Goal: Task Accomplishment & Management: Use online tool/utility

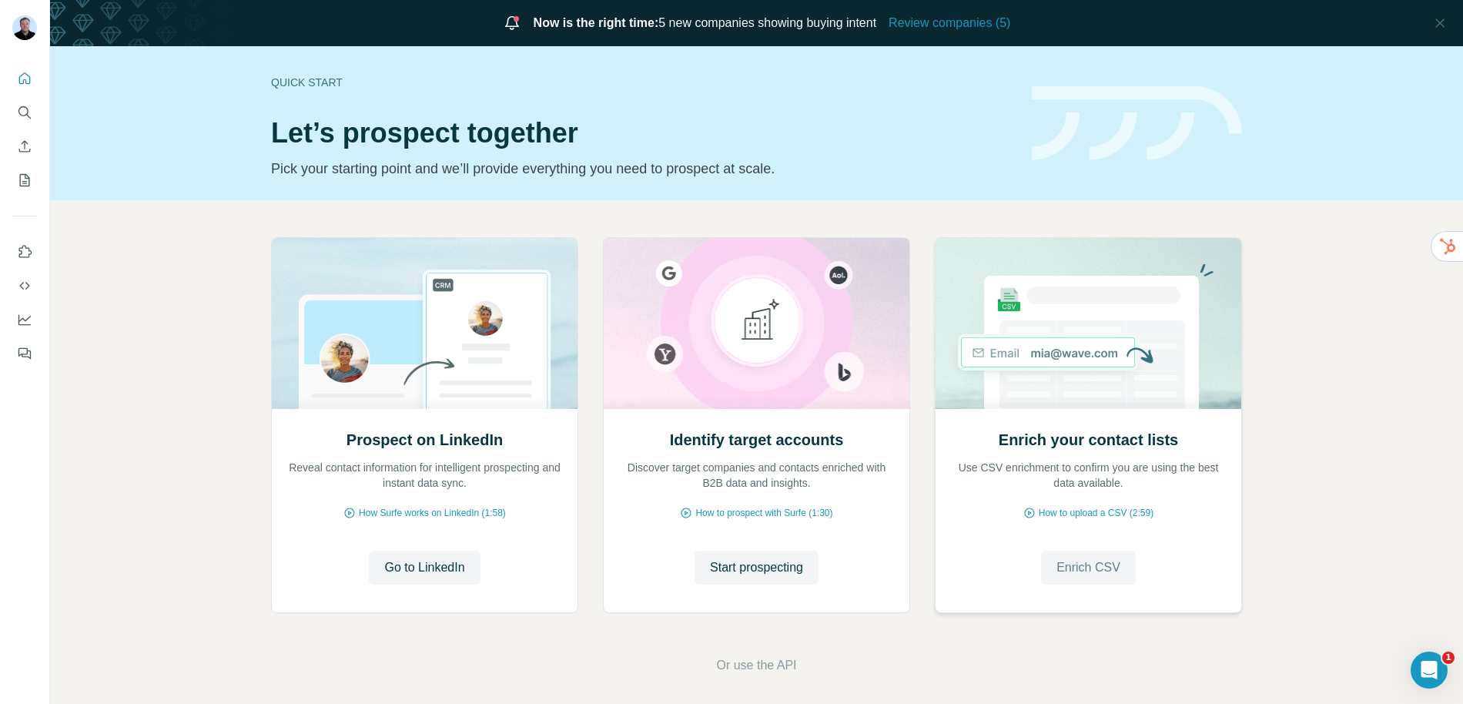
click at [1085, 568] on span "Enrich CSV" at bounding box center [1088, 567] width 64 height 18
click at [753, 671] on span "Or use the API" at bounding box center [756, 665] width 80 height 18
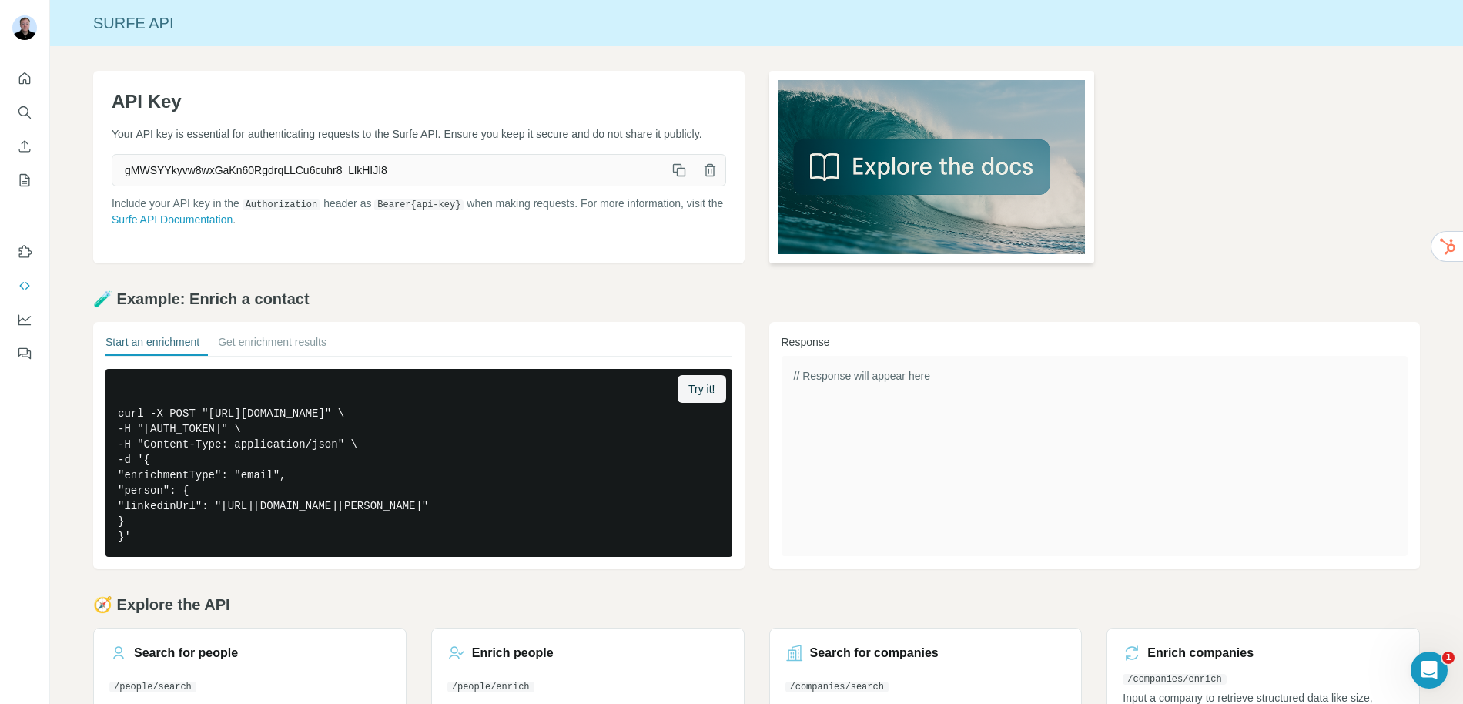
click at [874, 166] on img at bounding box center [932, 167] width 326 height 192
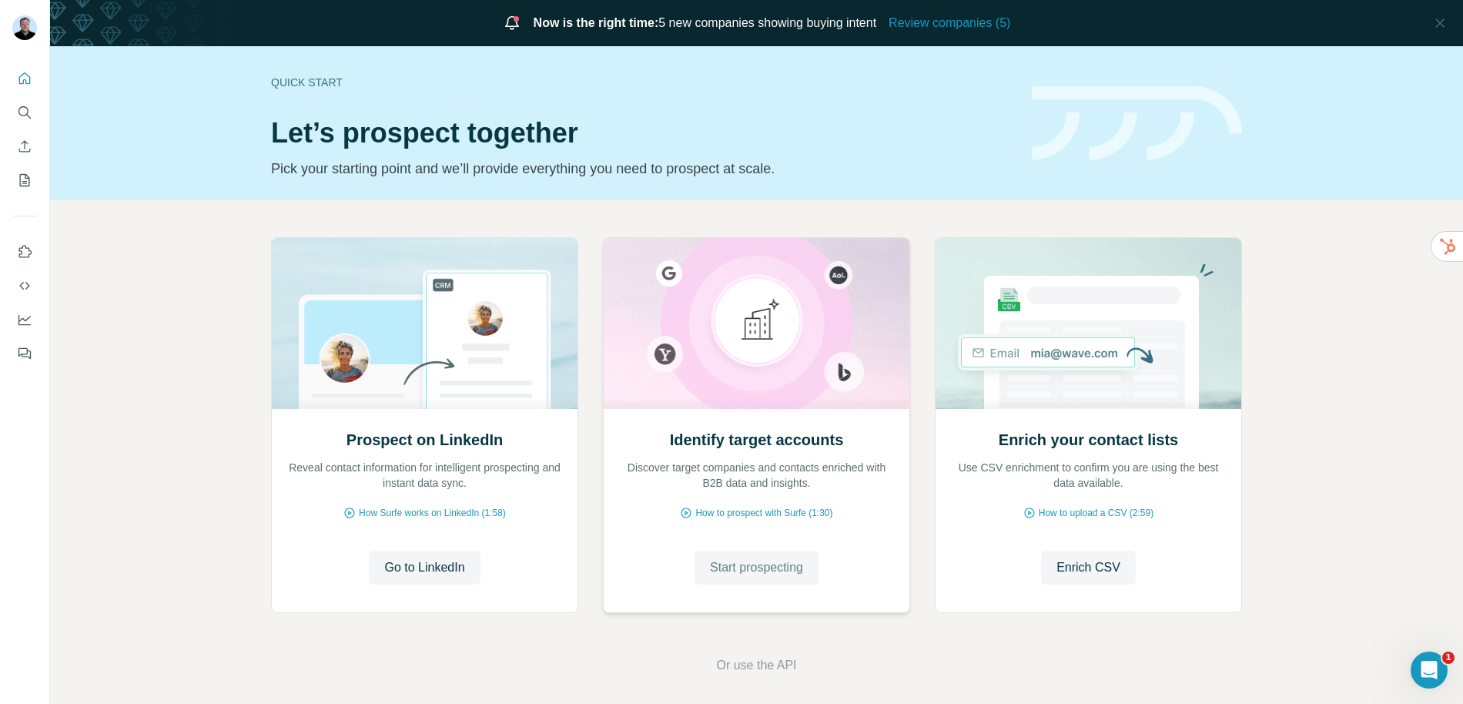
click at [740, 563] on span "Start prospecting" at bounding box center [756, 567] width 93 height 18
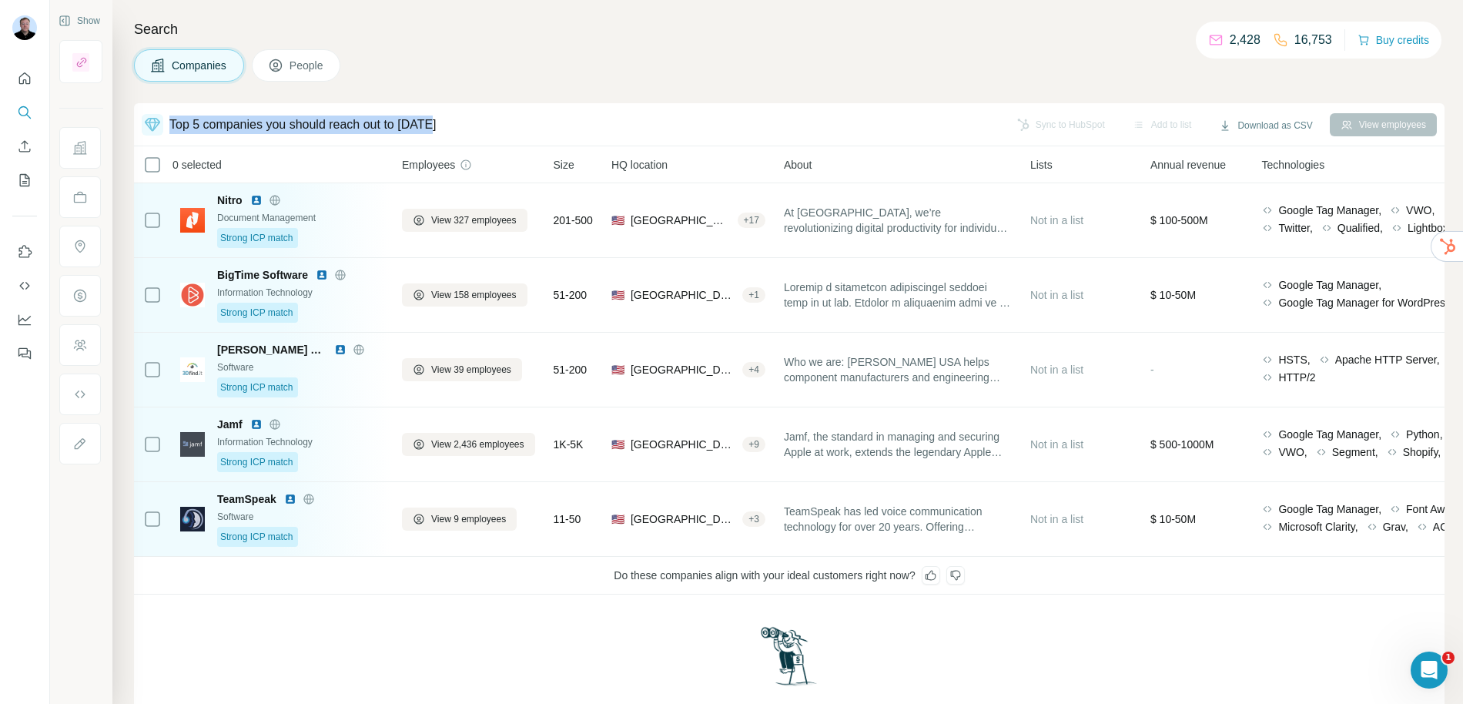
drag, startPoint x: 171, startPoint y: 122, endPoint x: 486, endPoint y: 130, distance: 315.7
click at [486, 130] on div "Top 5 companies you should reach out to today" at bounding box center [571, 125] width 858 height 22
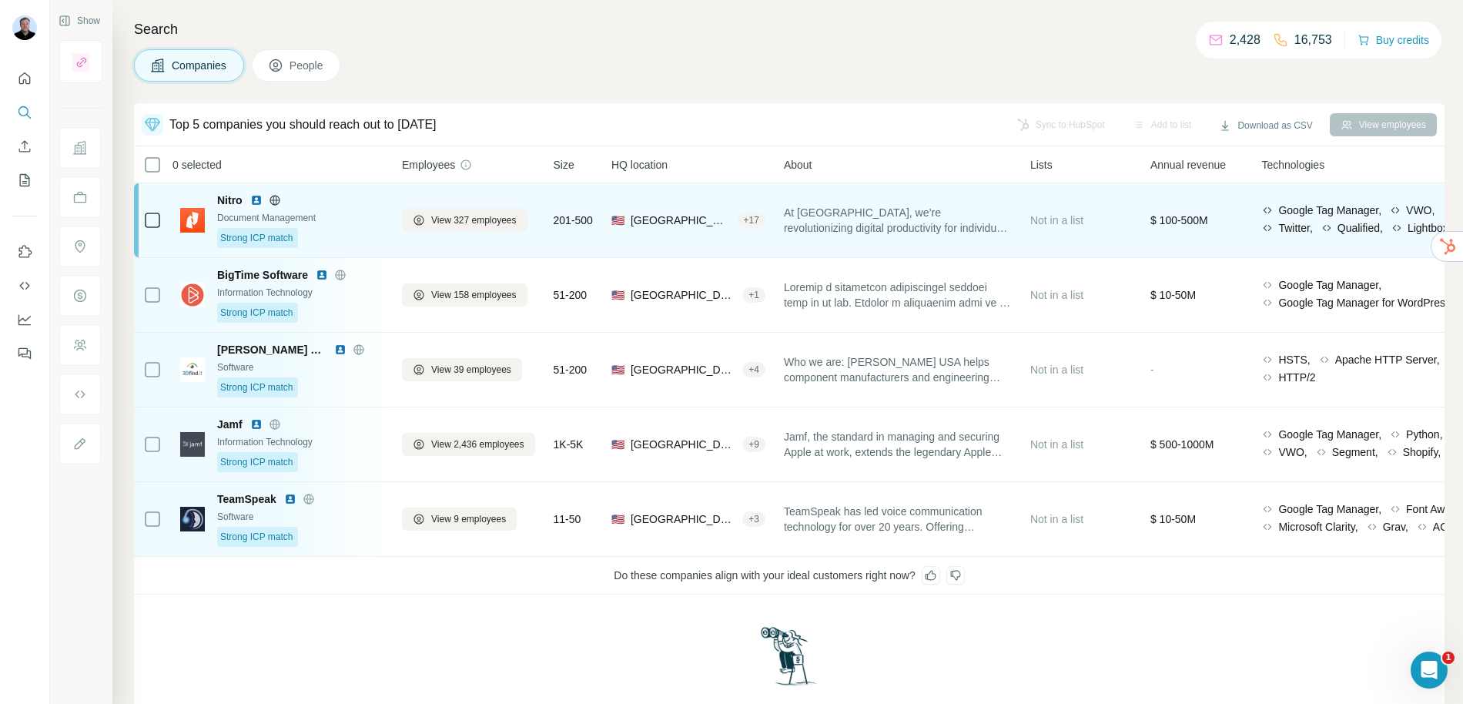
click at [1039, 243] on div "Not in a list" at bounding box center [1081, 219] width 102 height 55
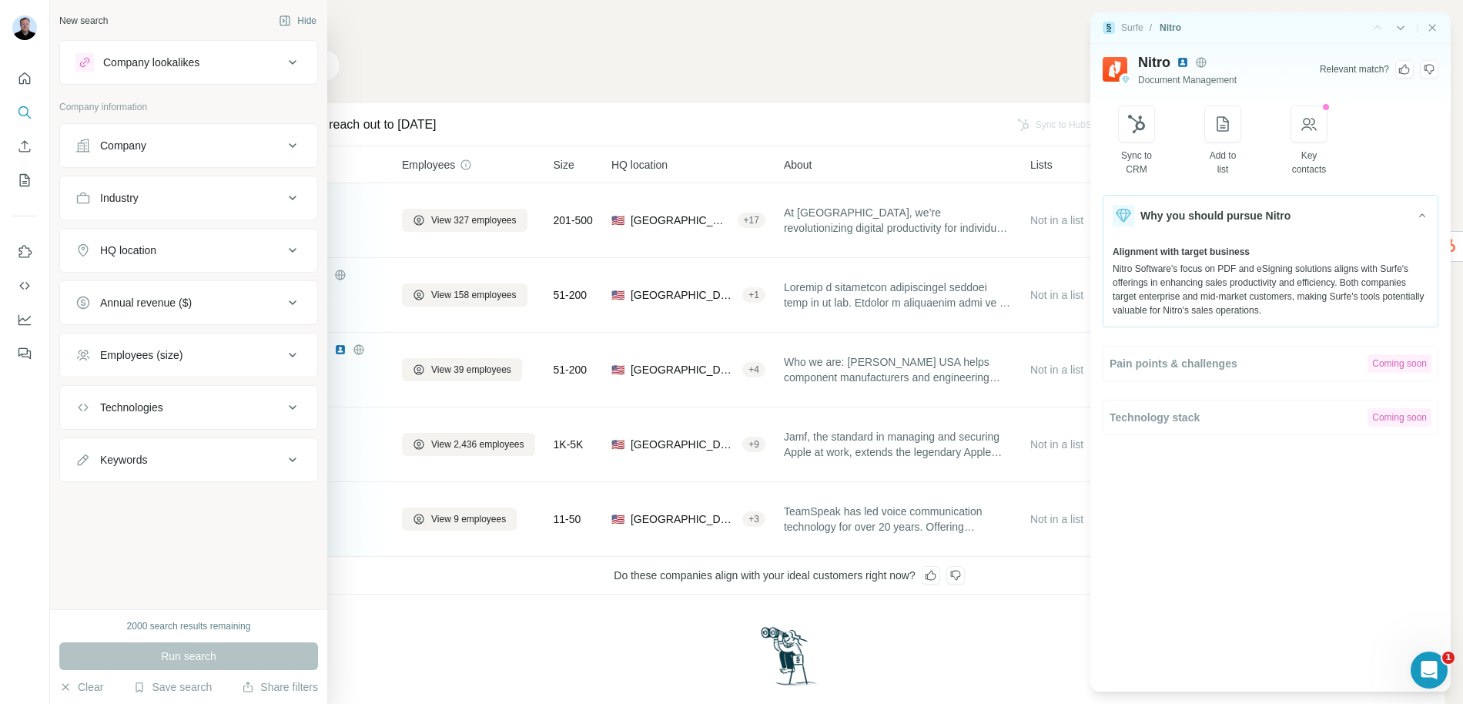
click at [128, 148] on div "Company" at bounding box center [123, 145] width 46 height 15
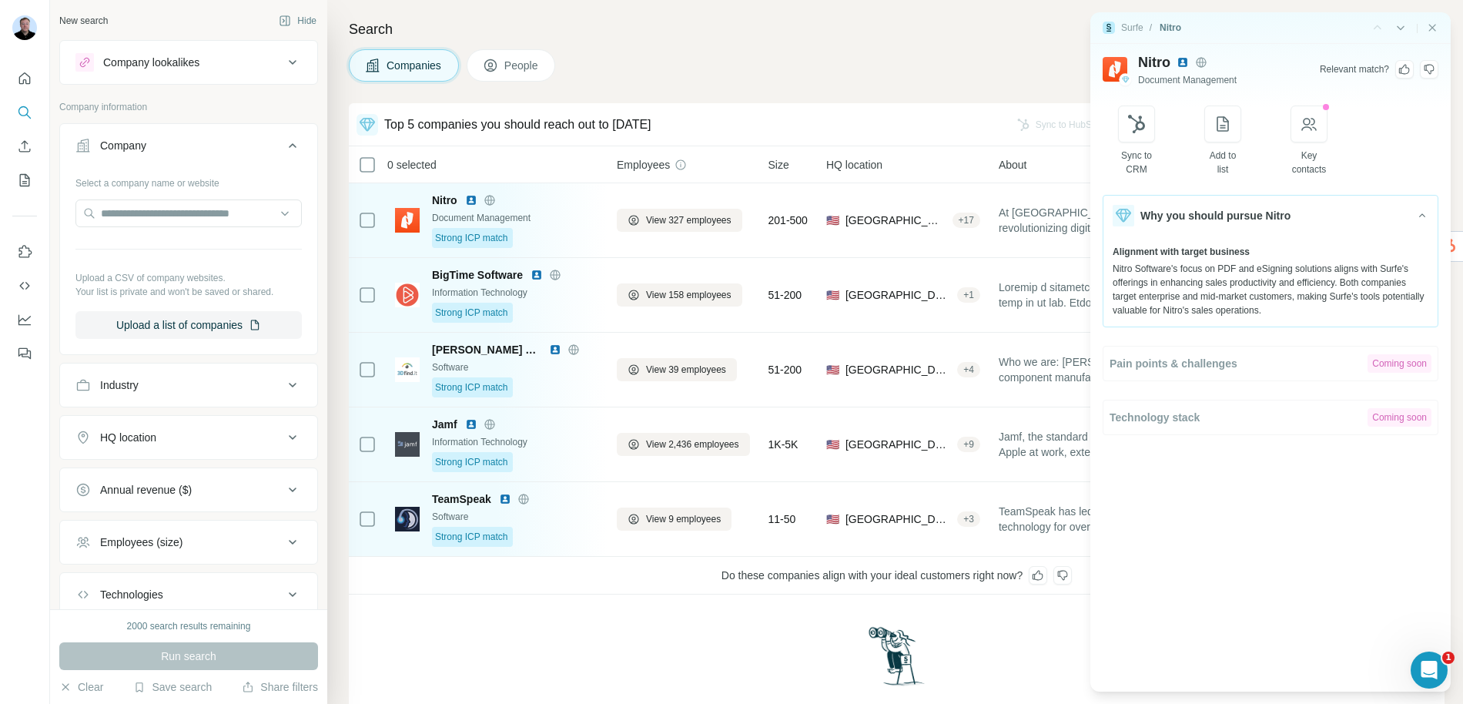
click at [180, 60] on div "Company lookalikes" at bounding box center [151, 62] width 96 height 15
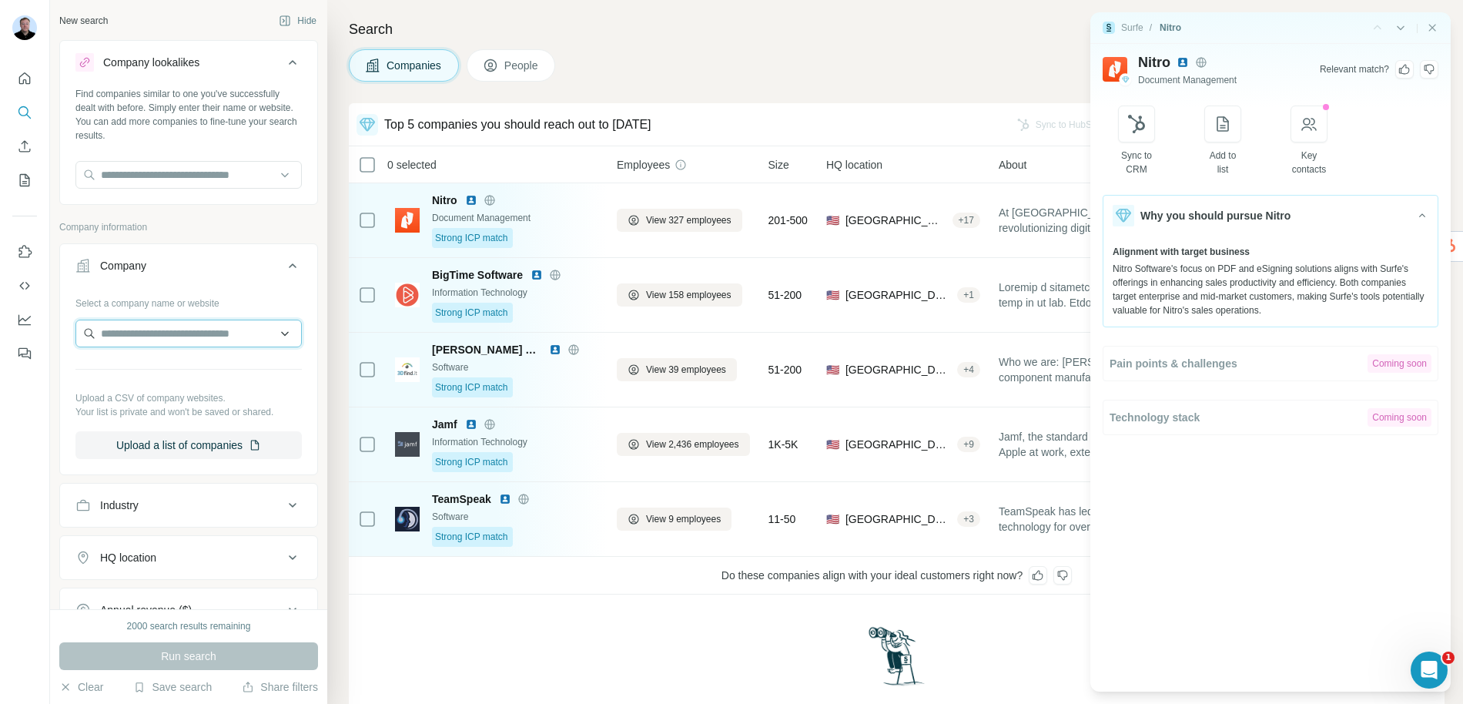
click at [164, 333] on input "text" at bounding box center [188, 333] width 226 height 28
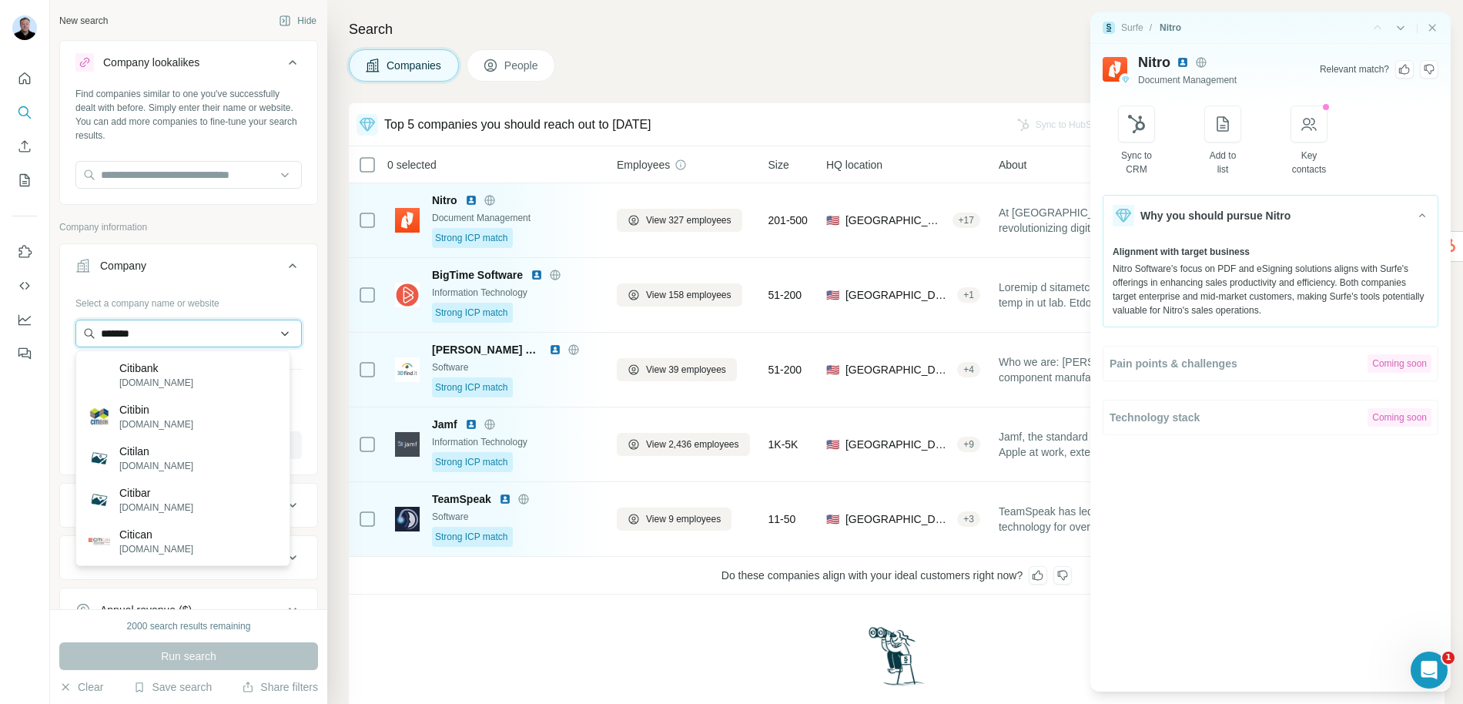
click at [183, 330] on input "*******" at bounding box center [188, 333] width 226 height 28
type input "****"
click at [166, 379] on p "citigroup.com" at bounding box center [156, 383] width 74 height 14
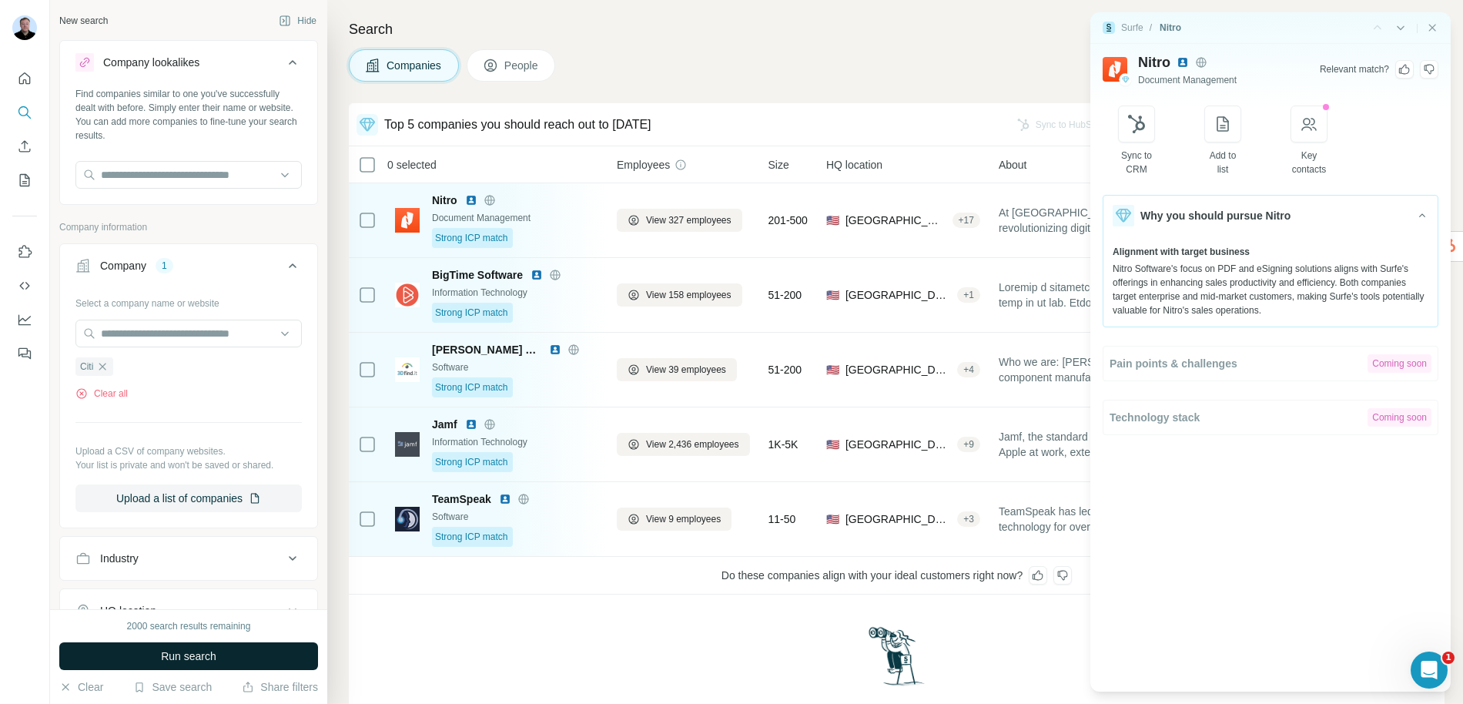
click at [197, 654] on span "Run search" at bounding box center [188, 655] width 55 height 15
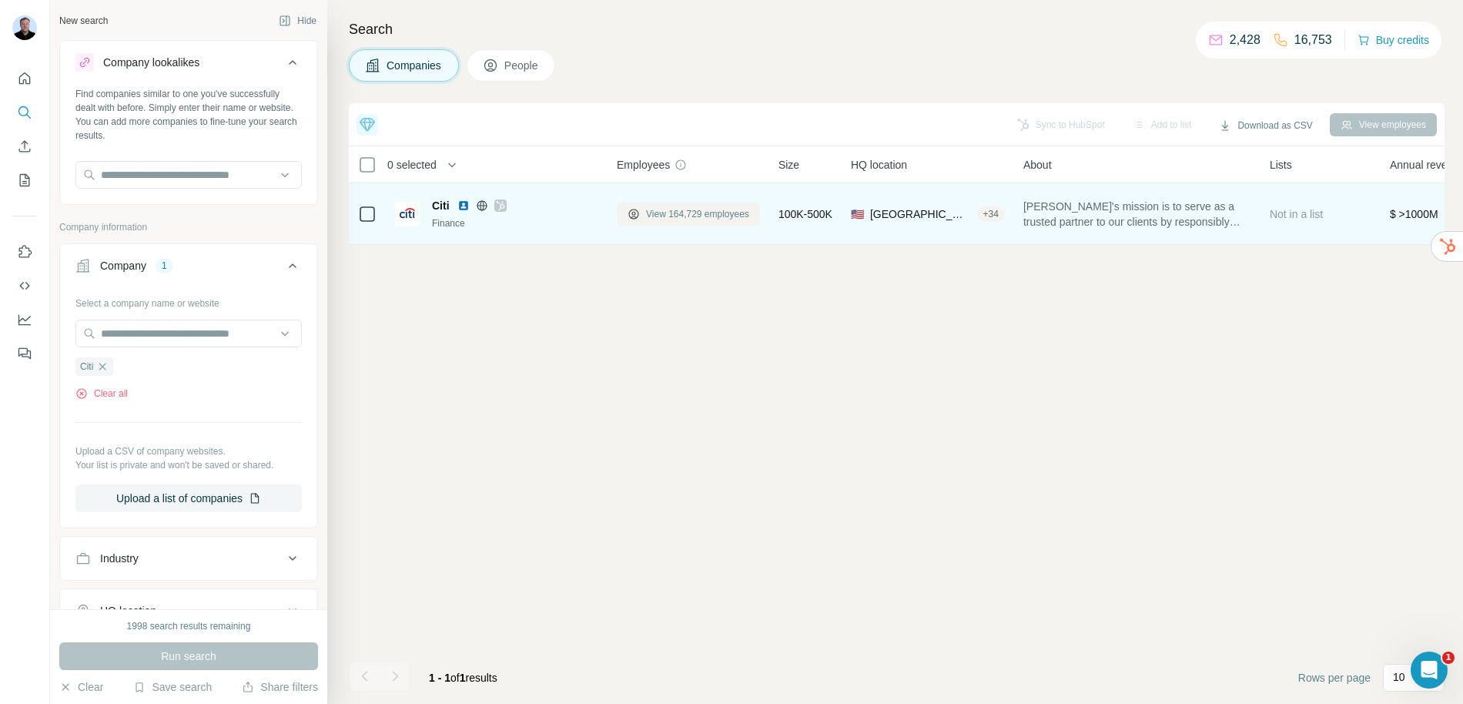
click at [690, 219] on span "View 164,729 employees" at bounding box center [697, 214] width 103 height 14
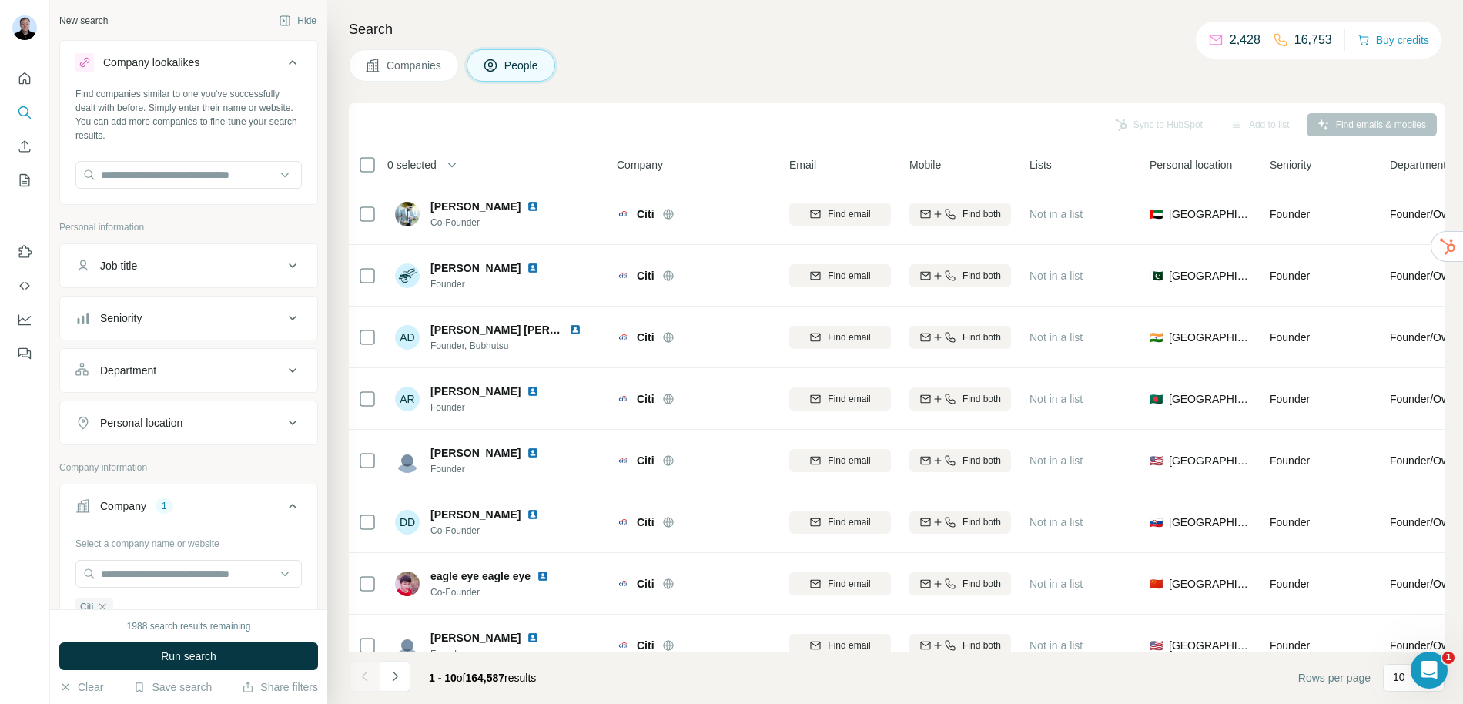
scroll to position [32, 0]
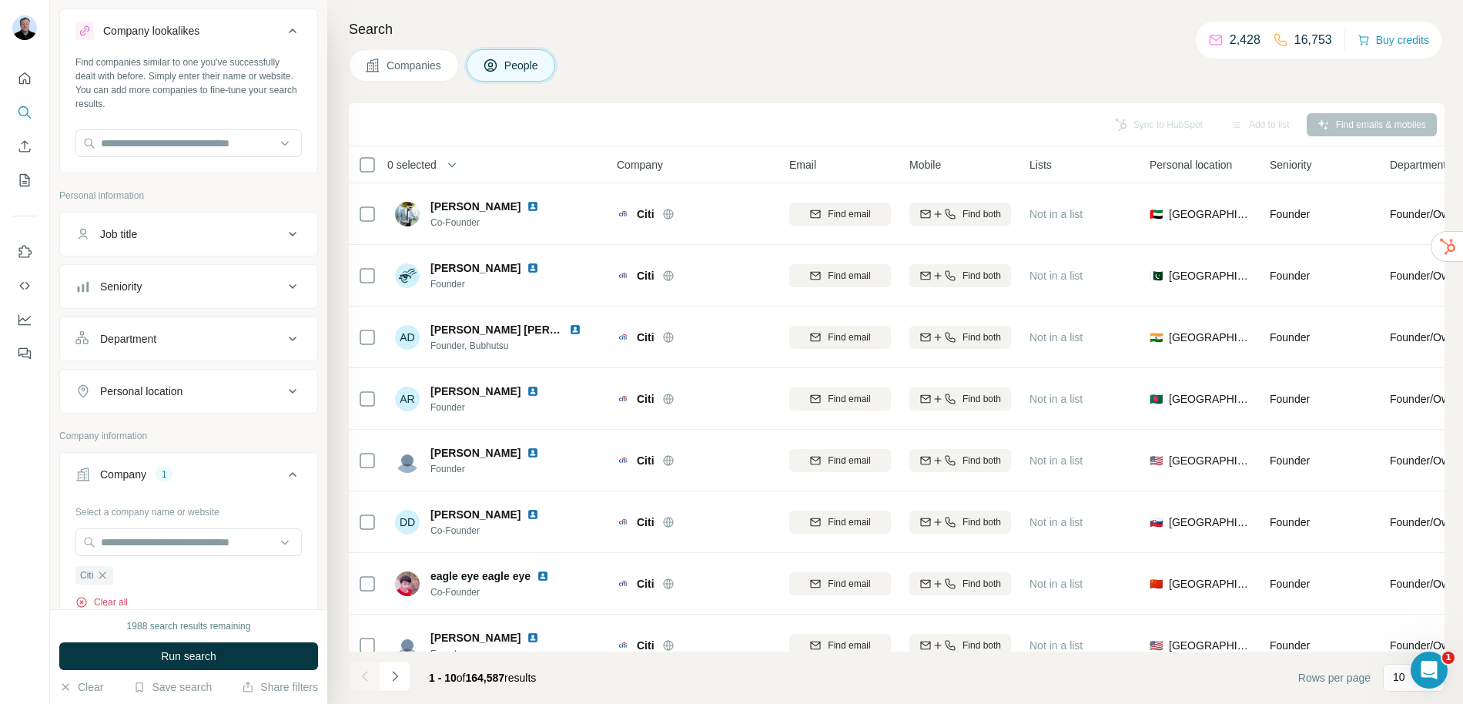
click at [115, 603] on button "Clear all" at bounding box center [101, 602] width 52 height 14
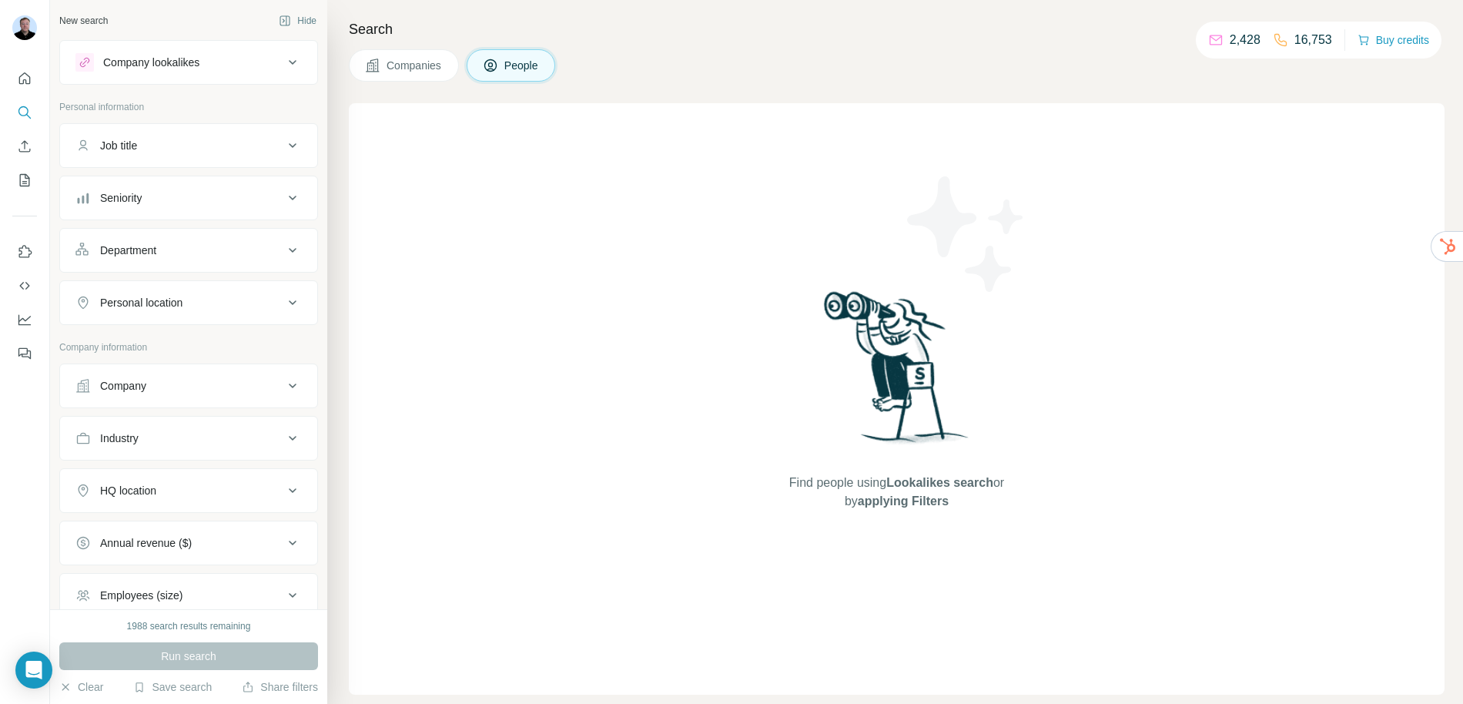
click at [195, 379] on div "Company" at bounding box center [179, 385] width 208 height 15
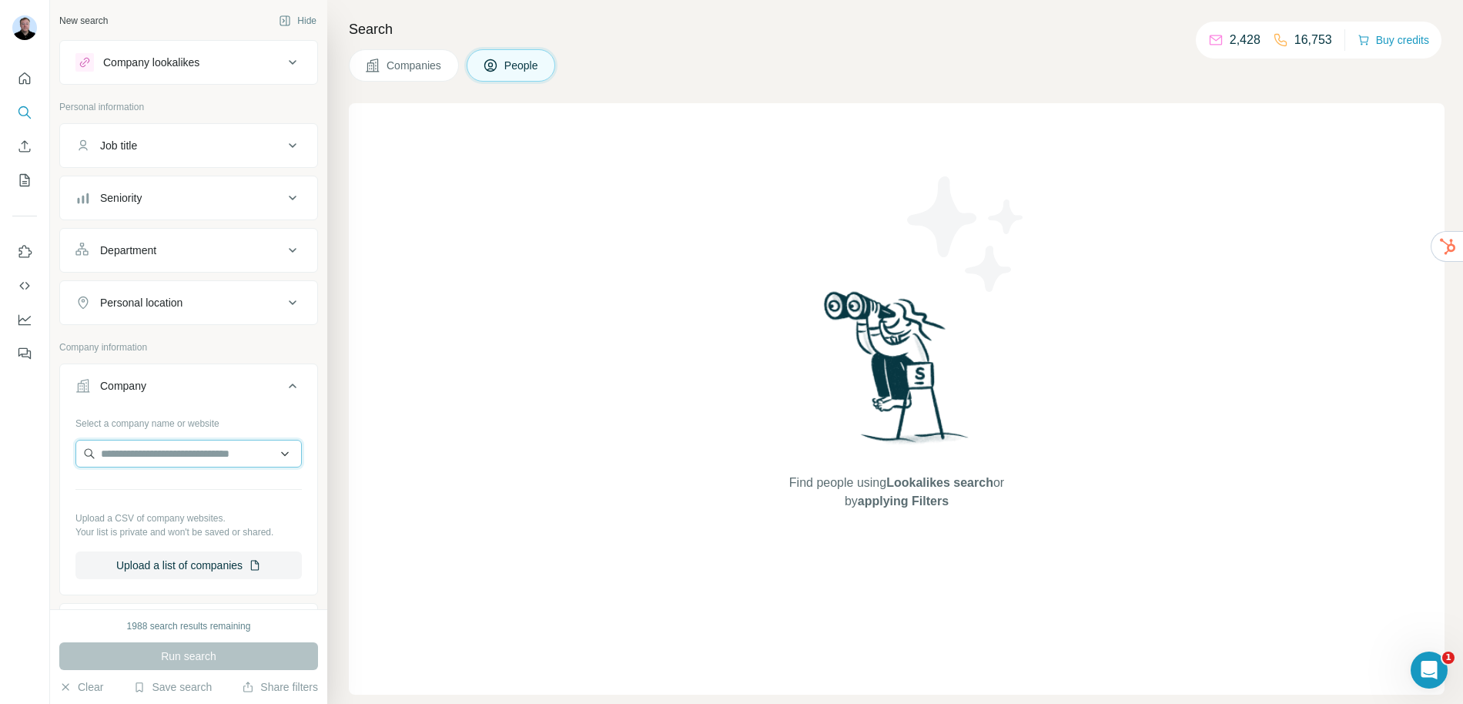
click at [149, 460] on input "text" at bounding box center [188, 454] width 226 height 28
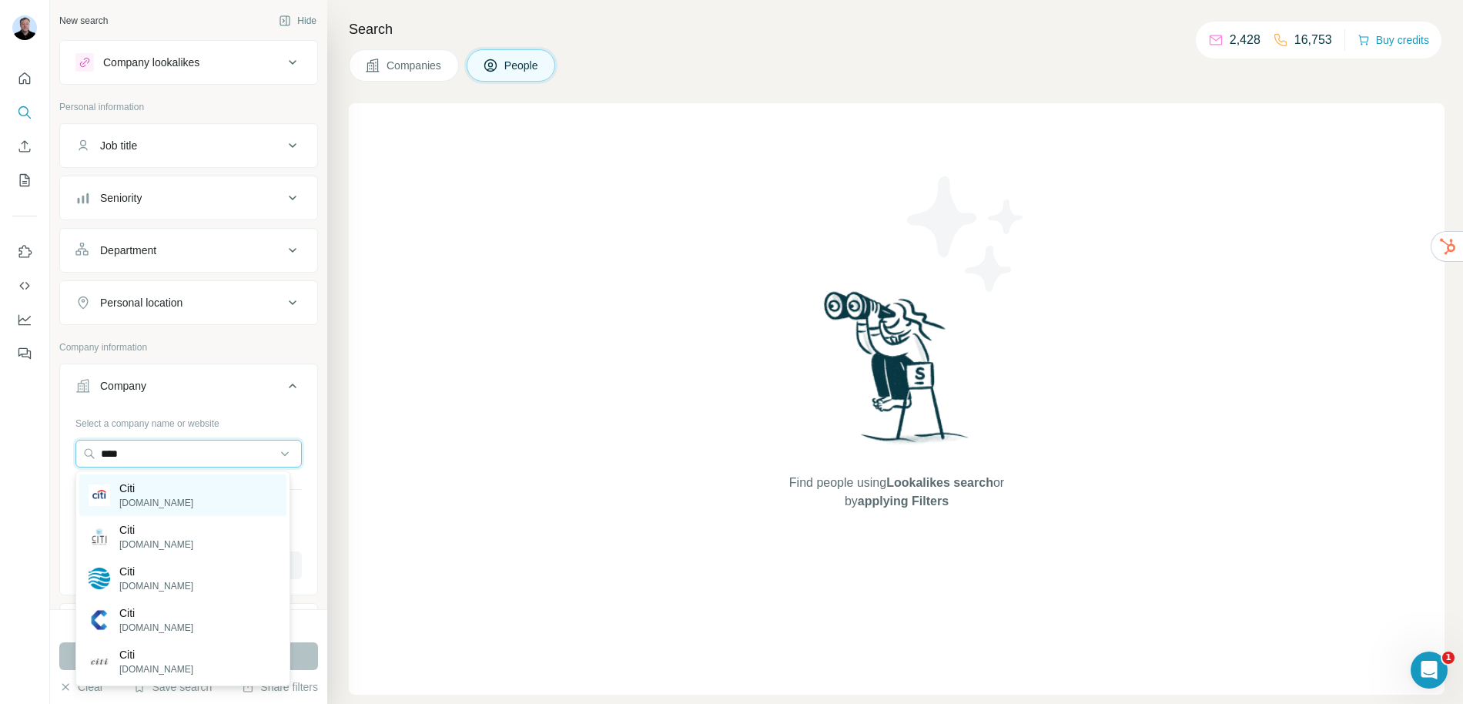
type input "****"
click at [154, 504] on p "citigroup.com" at bounding box center [156, 503] width 74 height 14
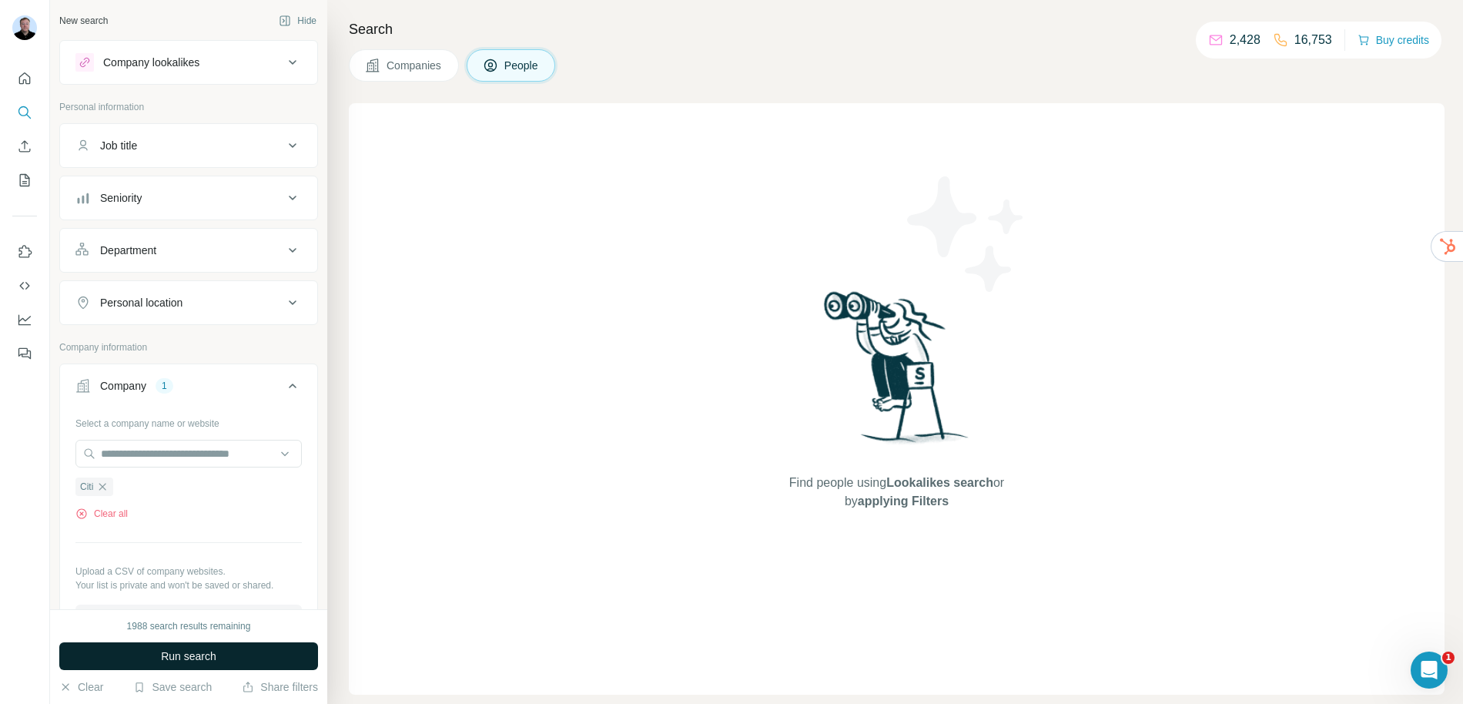
click at [173, 660] on span "Run search" at bounding box center [188, 655] width 55 height 15
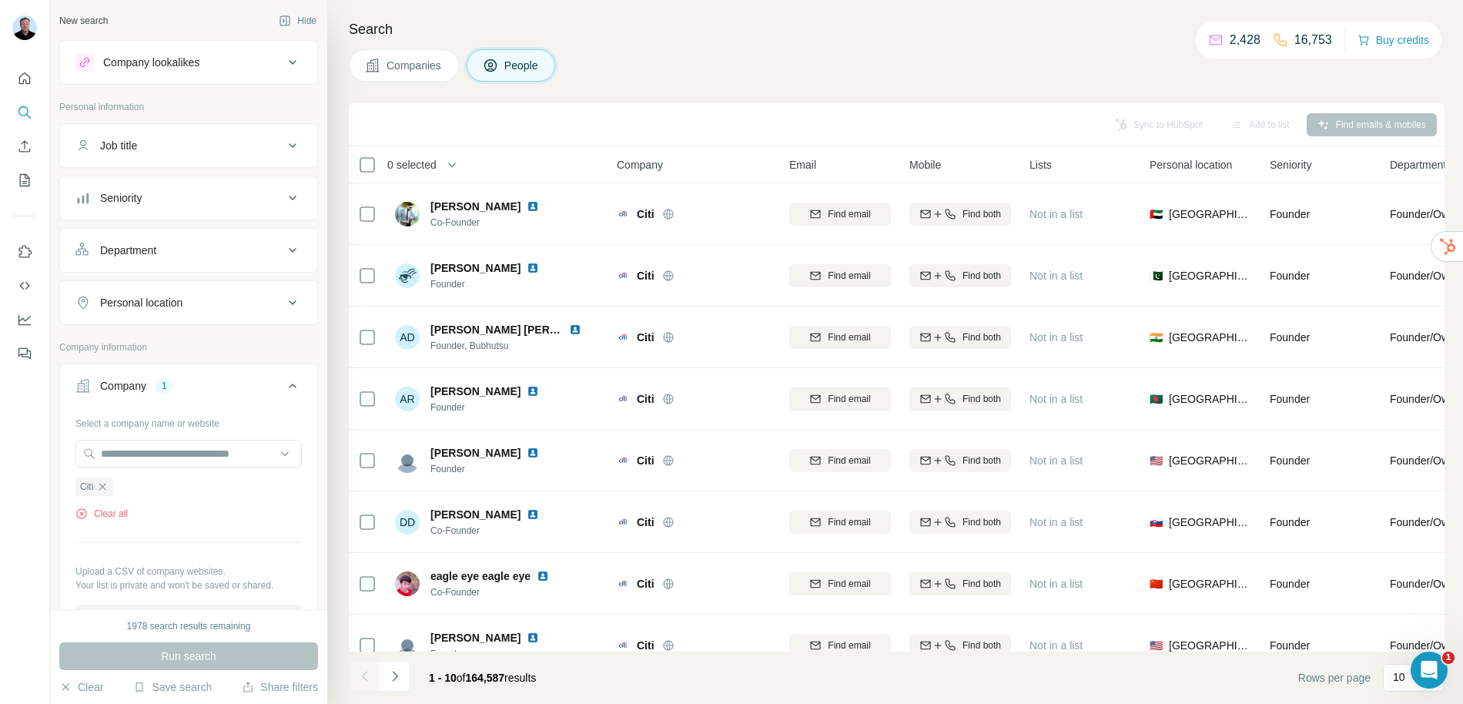
click at [415, 65] on span "Companies" at bounding box center [414, 65] width 56 height 15
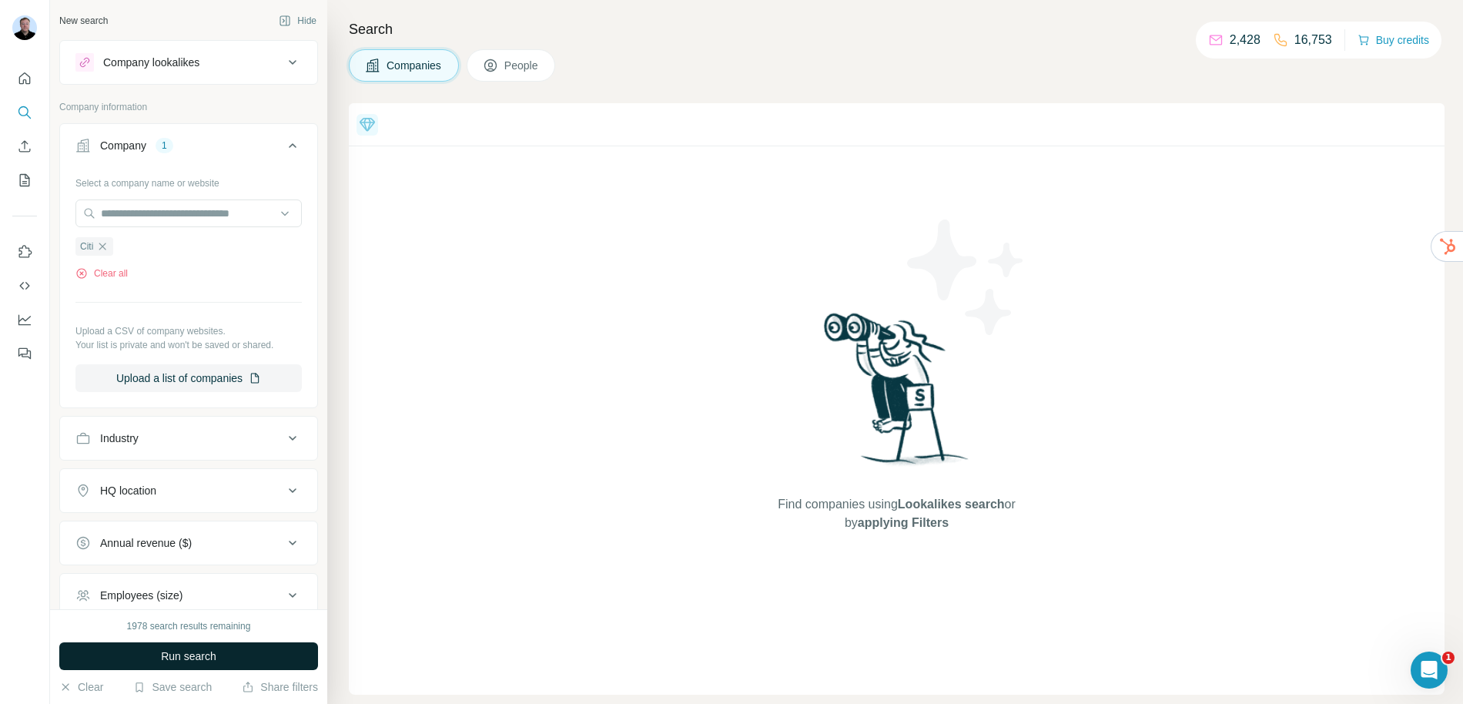
click at [161, 656] on span "Run search" at bounding box center [188, 655] width 55 height 15
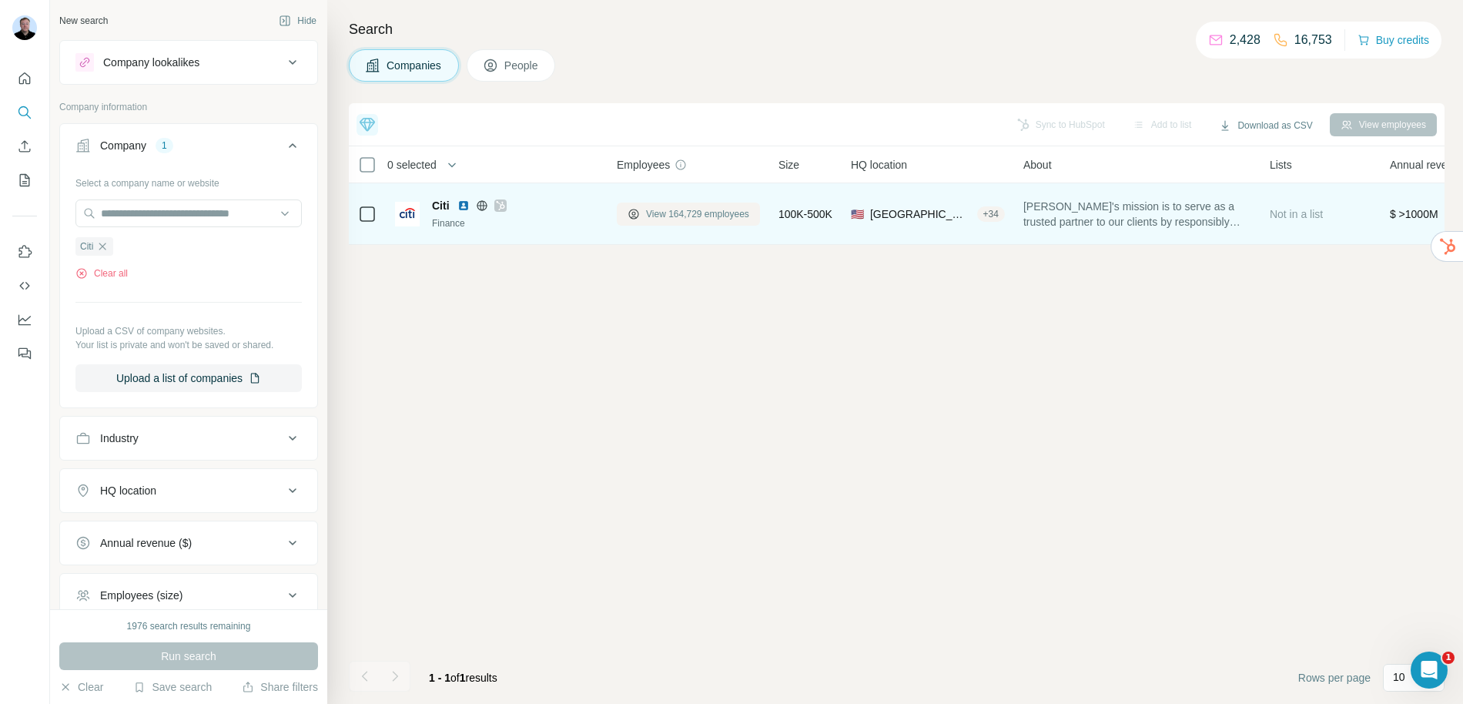
click at [674, 220] on button "View 164,729 employees" at bounding box center [688, 213] width 143 height 23
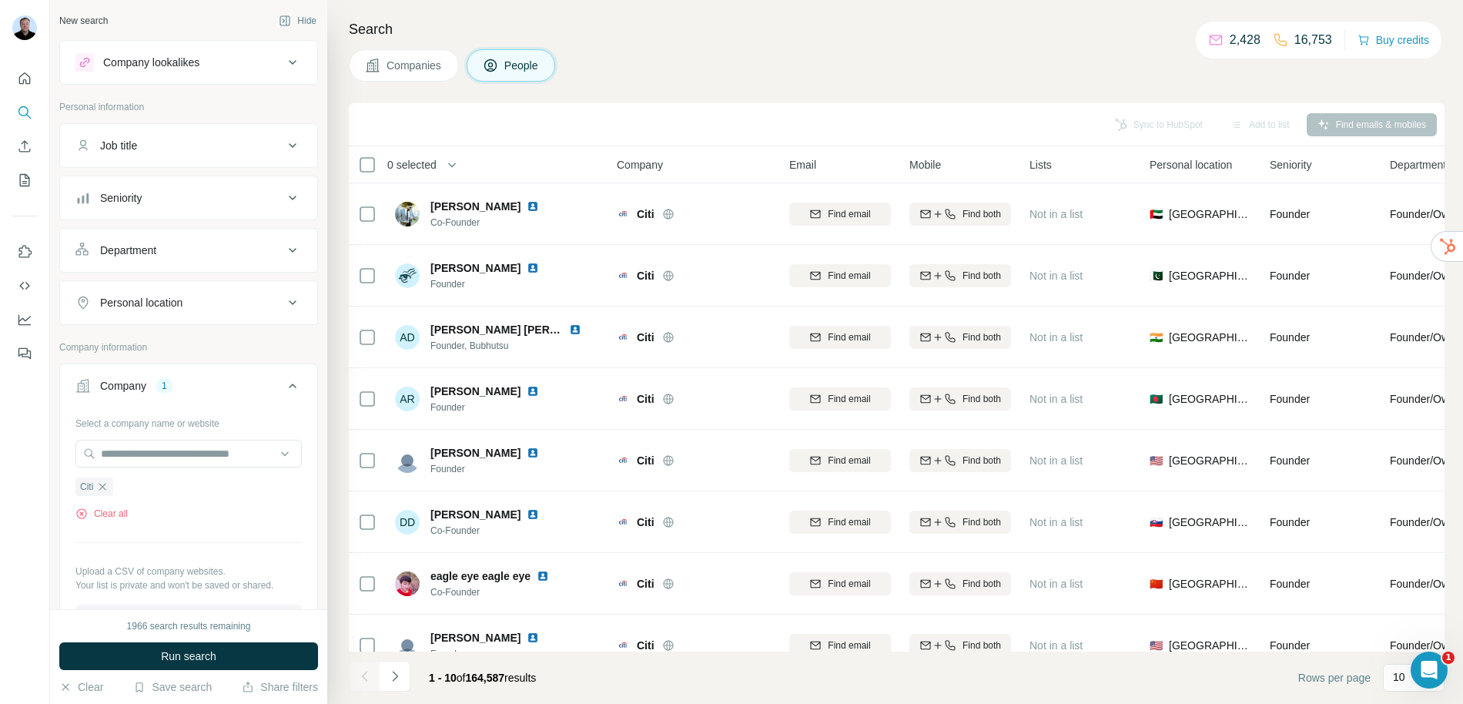
click at [191, 144] on div "Job title" at bounding box center [179, 145] width 208 height 15
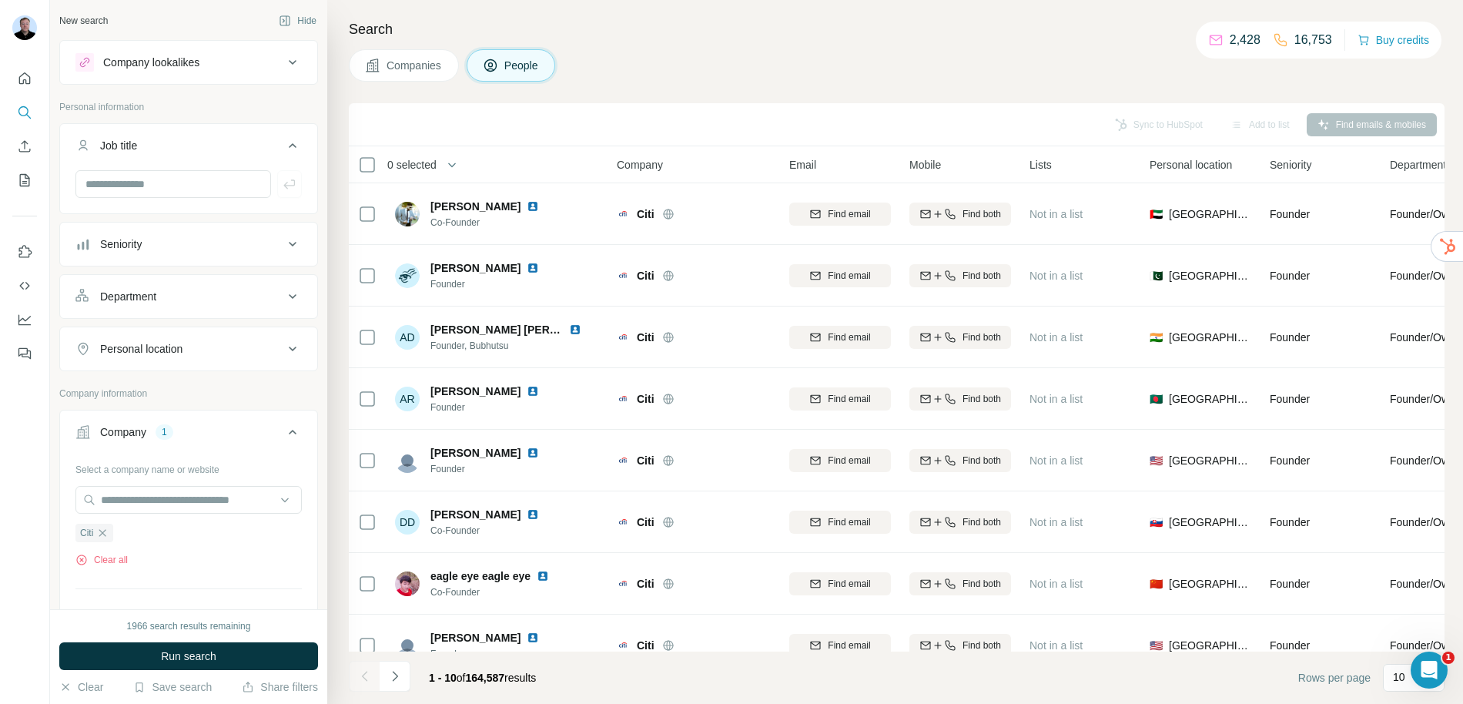
click at [172, 252] on button "Seniority" at bounding box center [188, 244] width 257 height 37
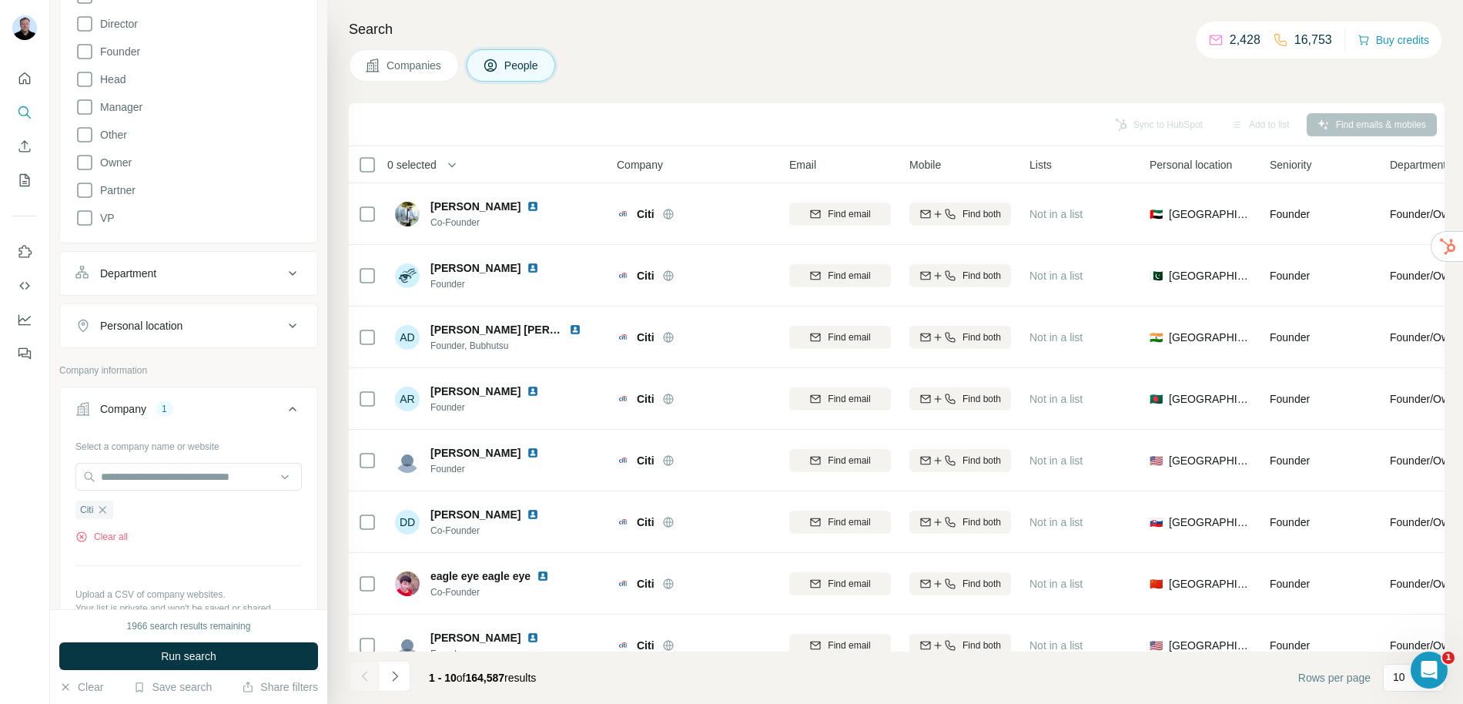
scroll to position [348, 0]
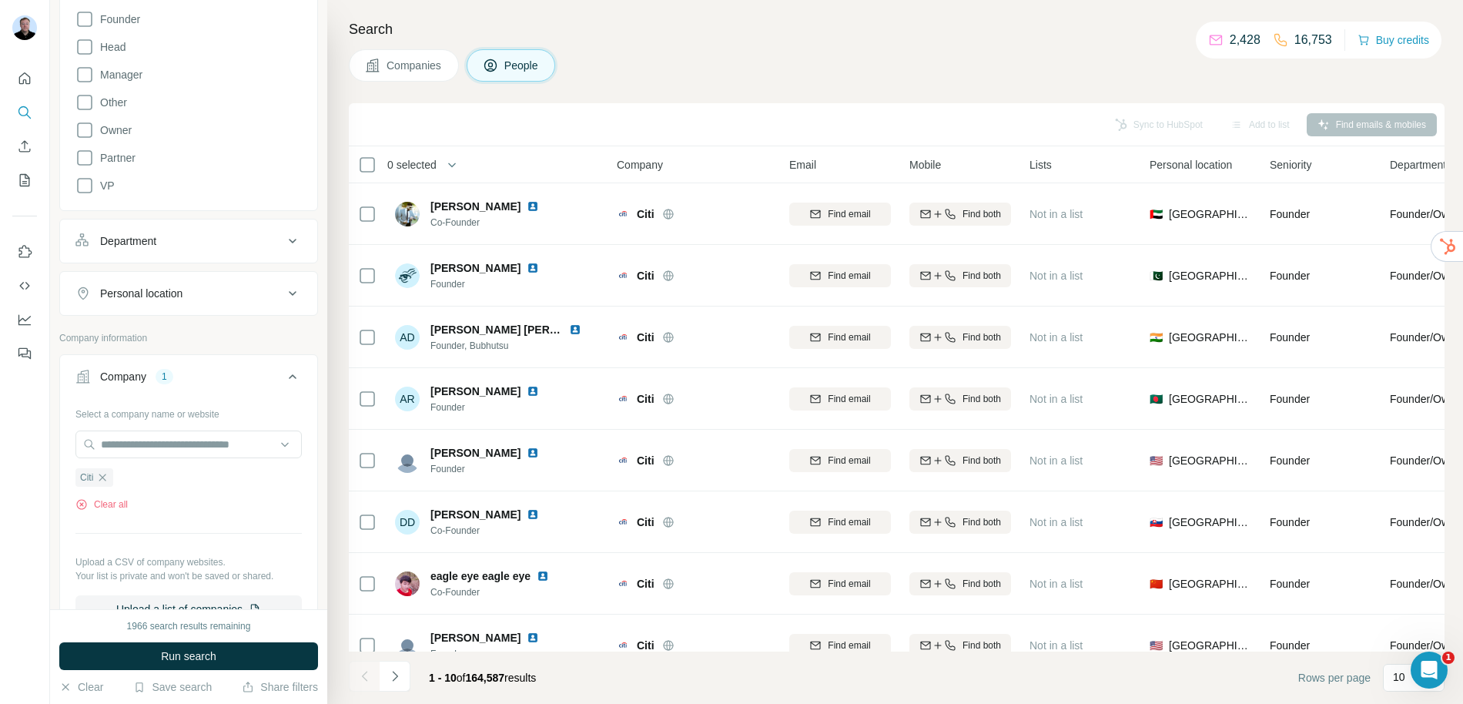
click at [185, 256] on button "Department" at bounding box center [188, 240] width 257 height 37
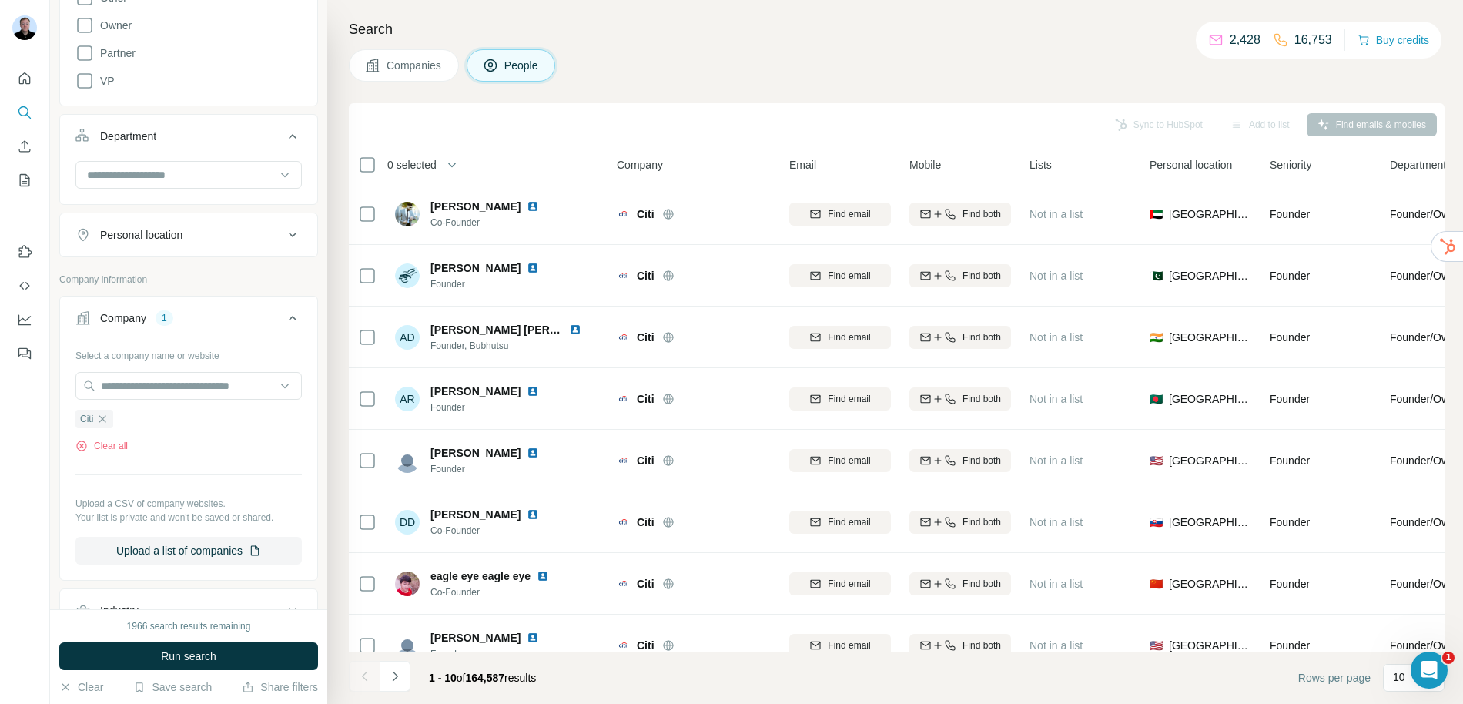
scroll to position [456, 0]
click at [199, 242] on button "Personal location" at bounding box center [188, 230] width 257 height 37
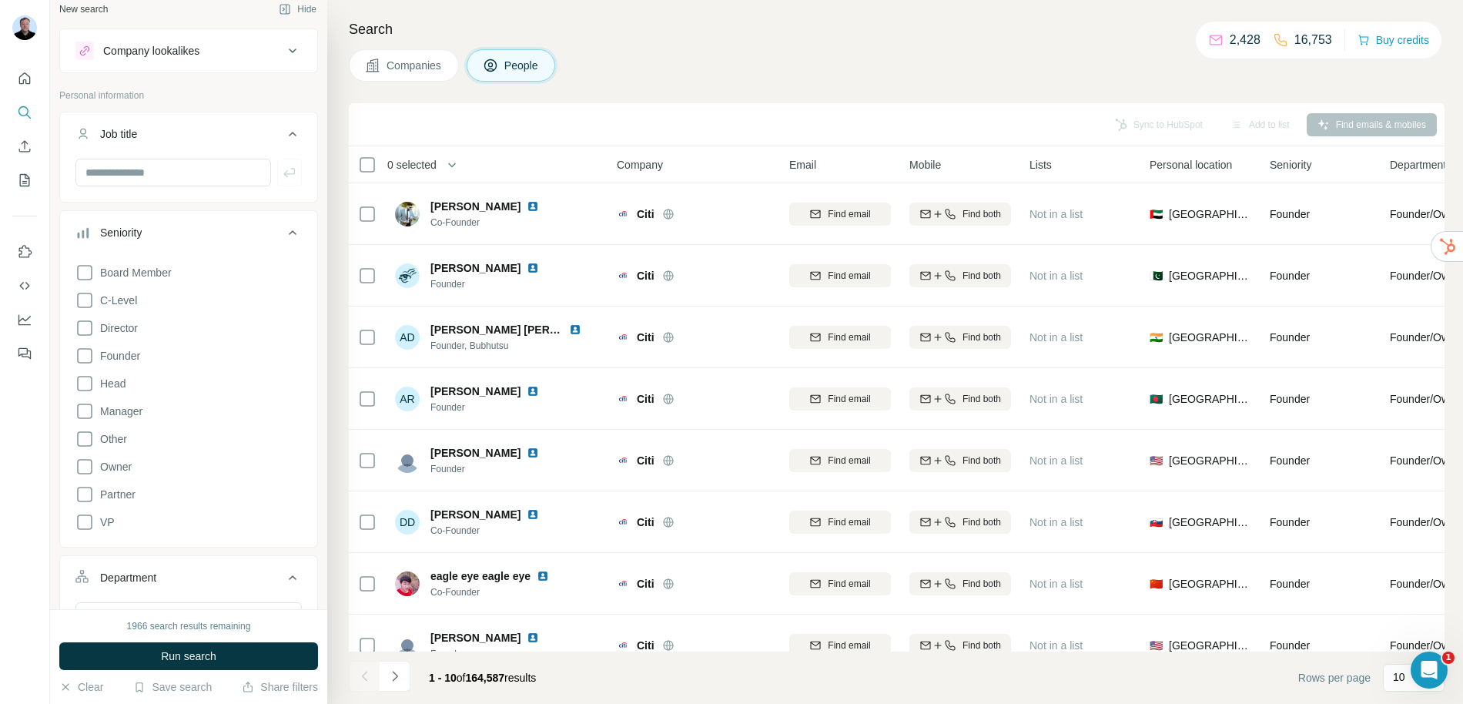
scroll to position [0, 0]
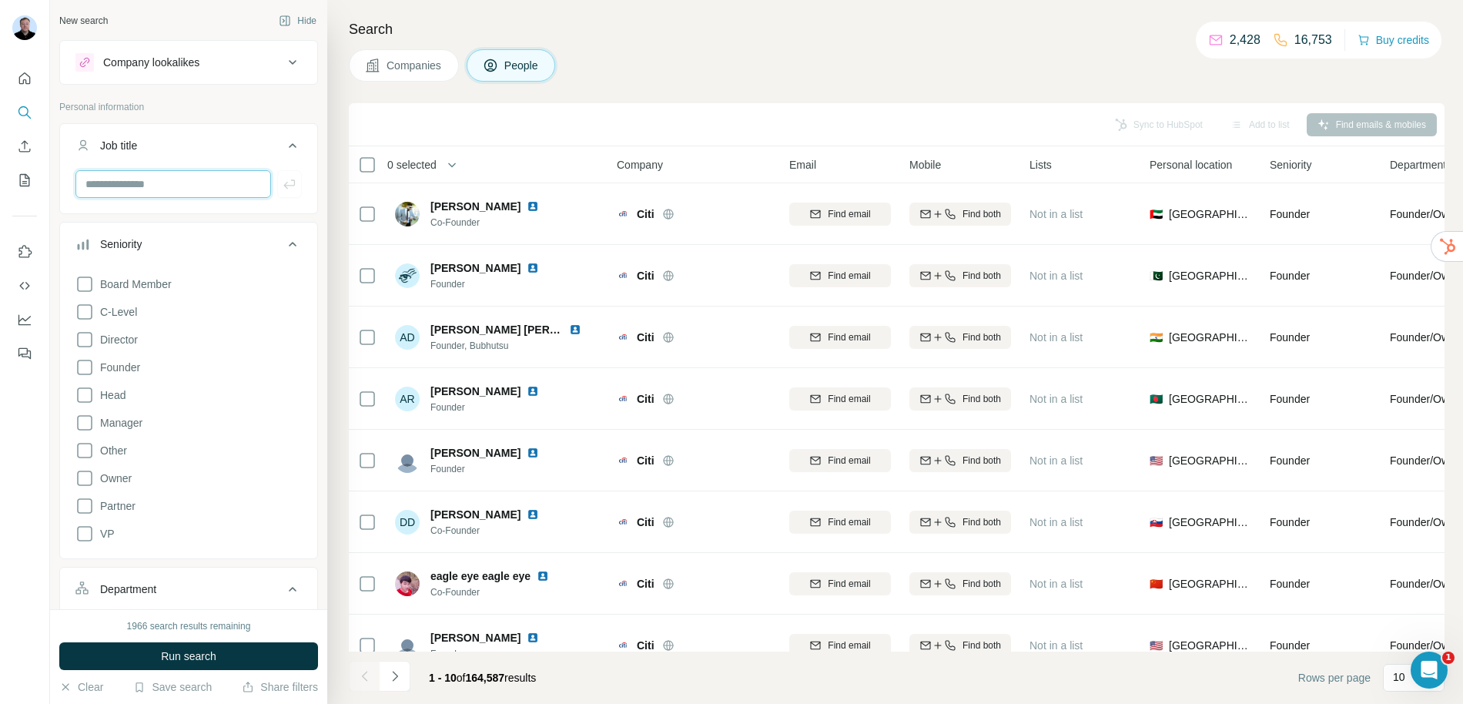
click at [189, 181] on input "text" at bounding box center [173, 184] width 196 height 28
type input "***"
click at [282, 188] on icon "button" at bounding box center [289, 183] width 15 height 15
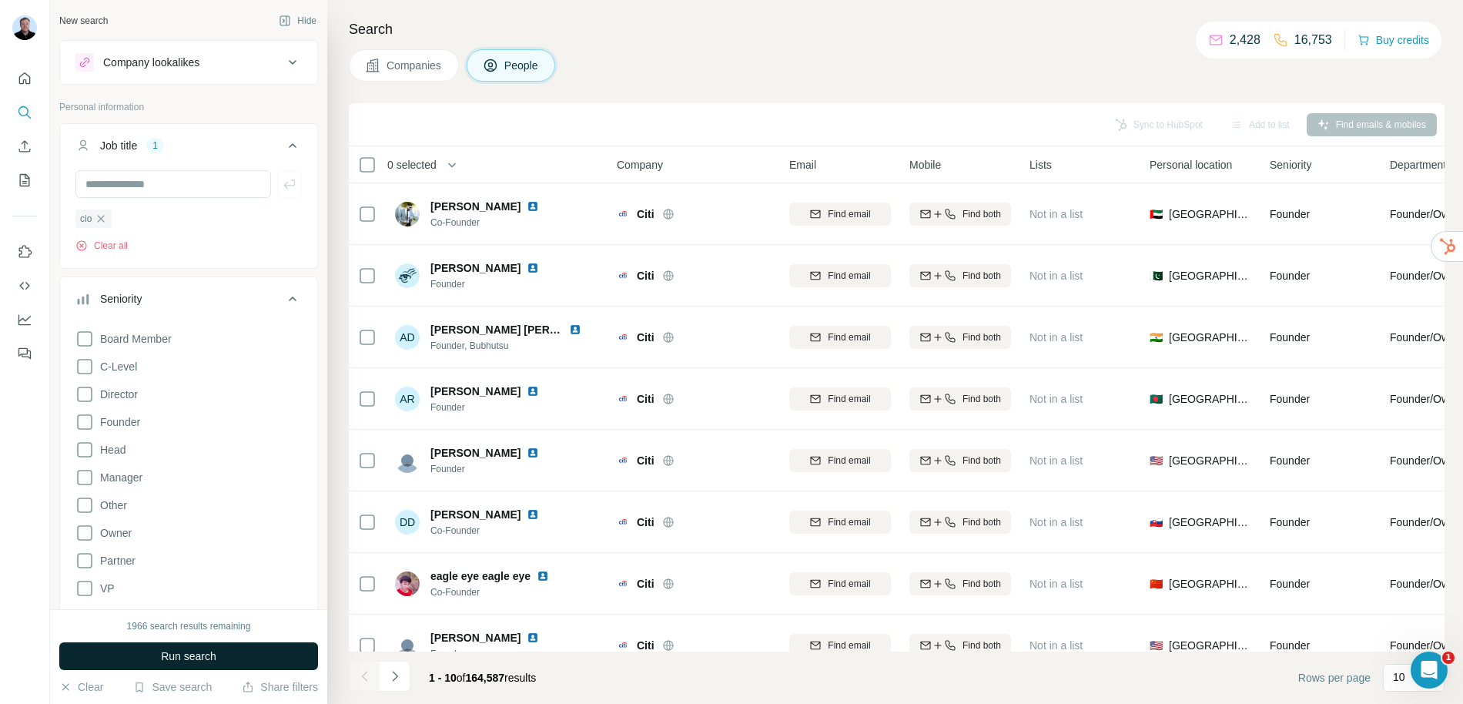
click at [172, 664] on button "Run search" at bounding box center [188, 656] width 259 height 28
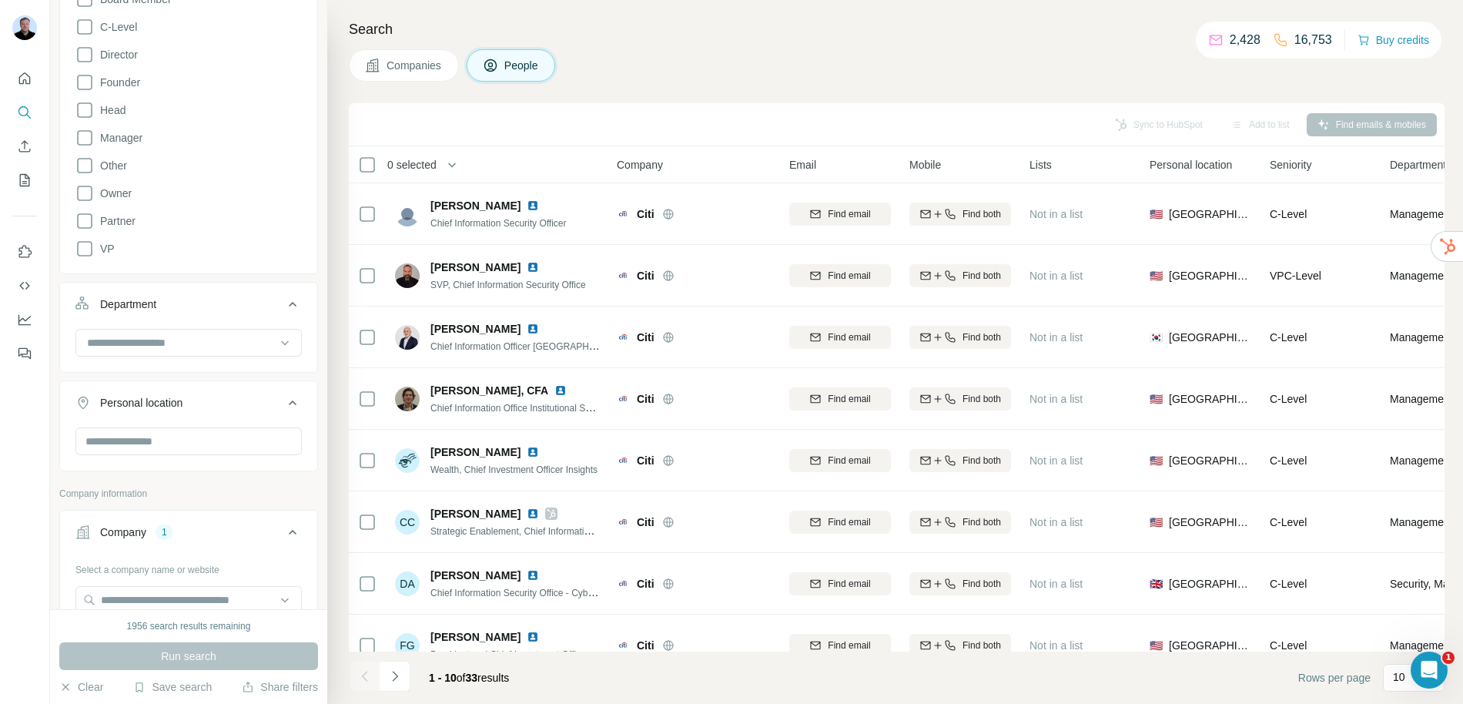
scroll to position [500, 0]
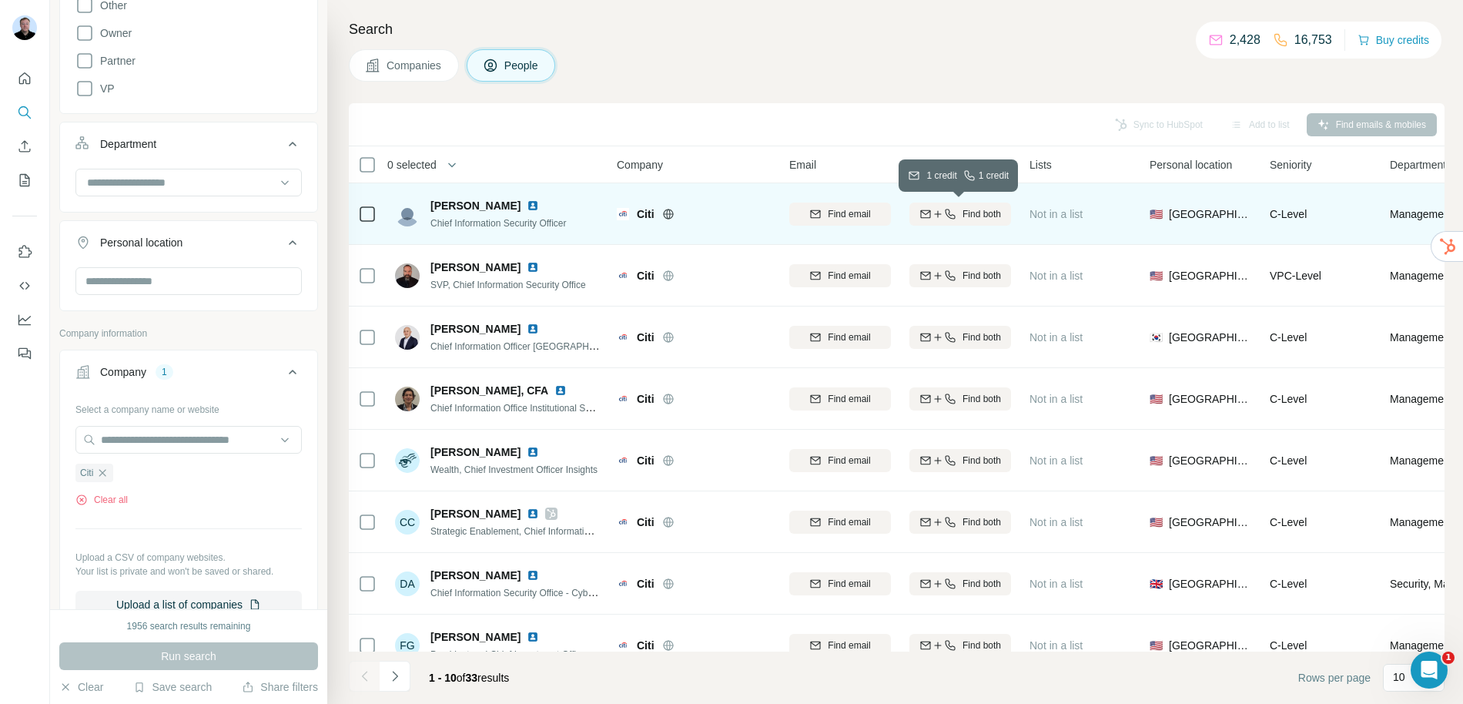
click at [940, 219] on icon "button" at bounding box center [937, 214] width 12 height 12
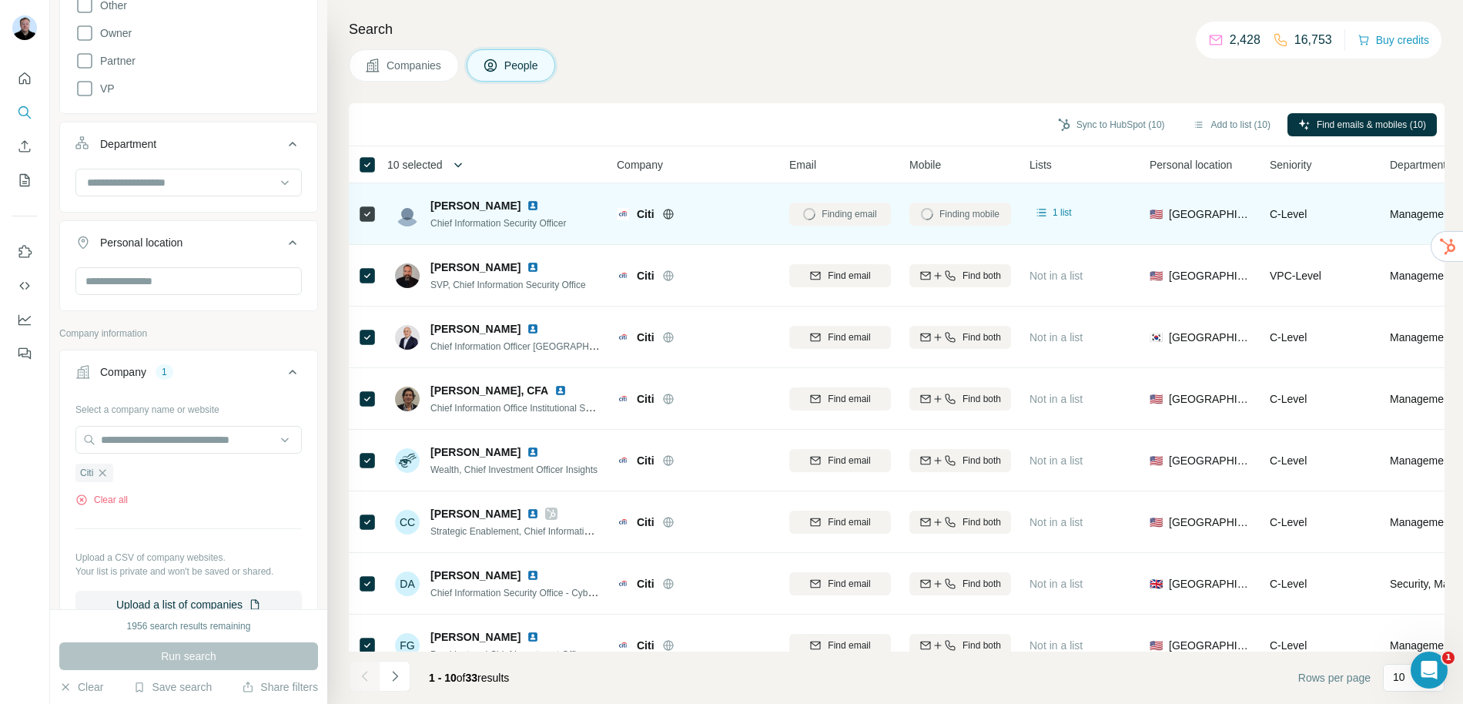
click at [456, 166] on icon "button" at bounding box center [457, 164] width 15 height 15
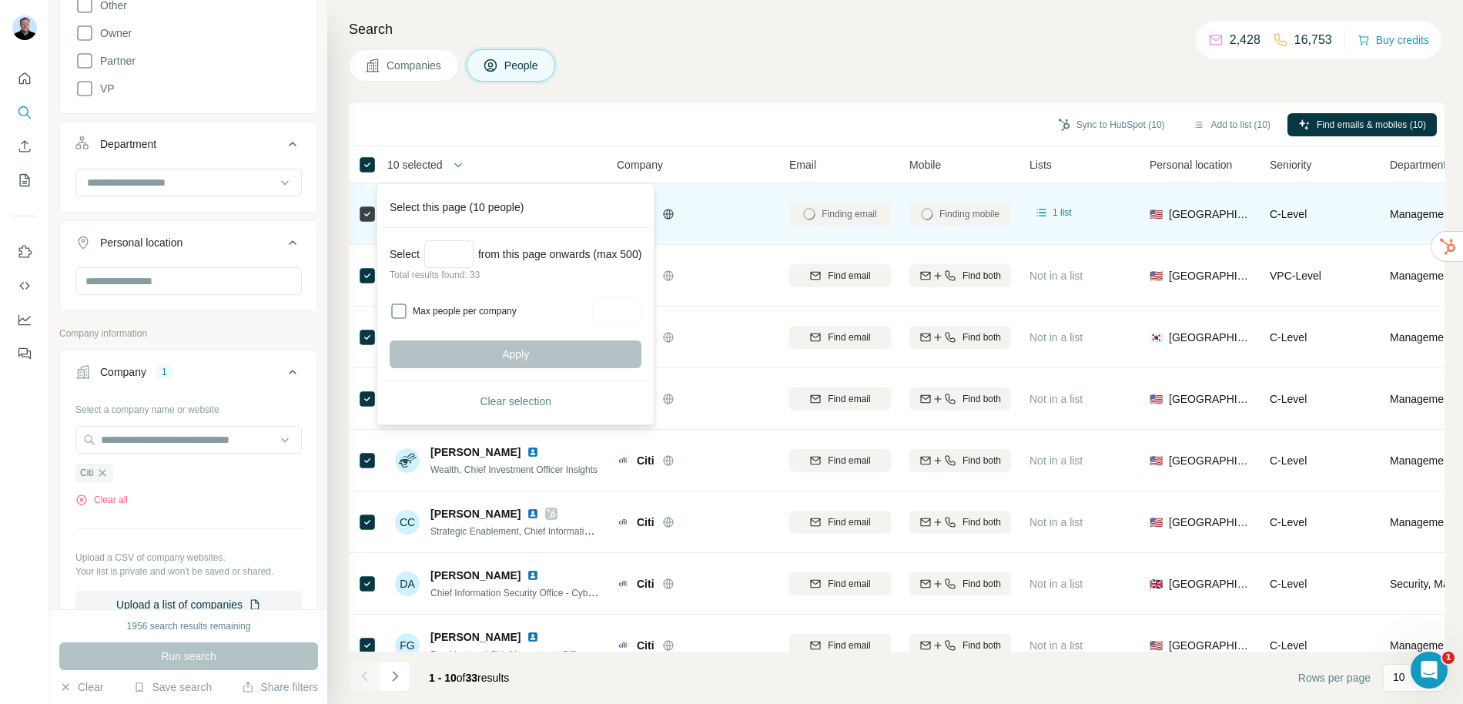
click at [895, 75] on div "Companies People" at bounding box center [896, 65] width 1095 height 32
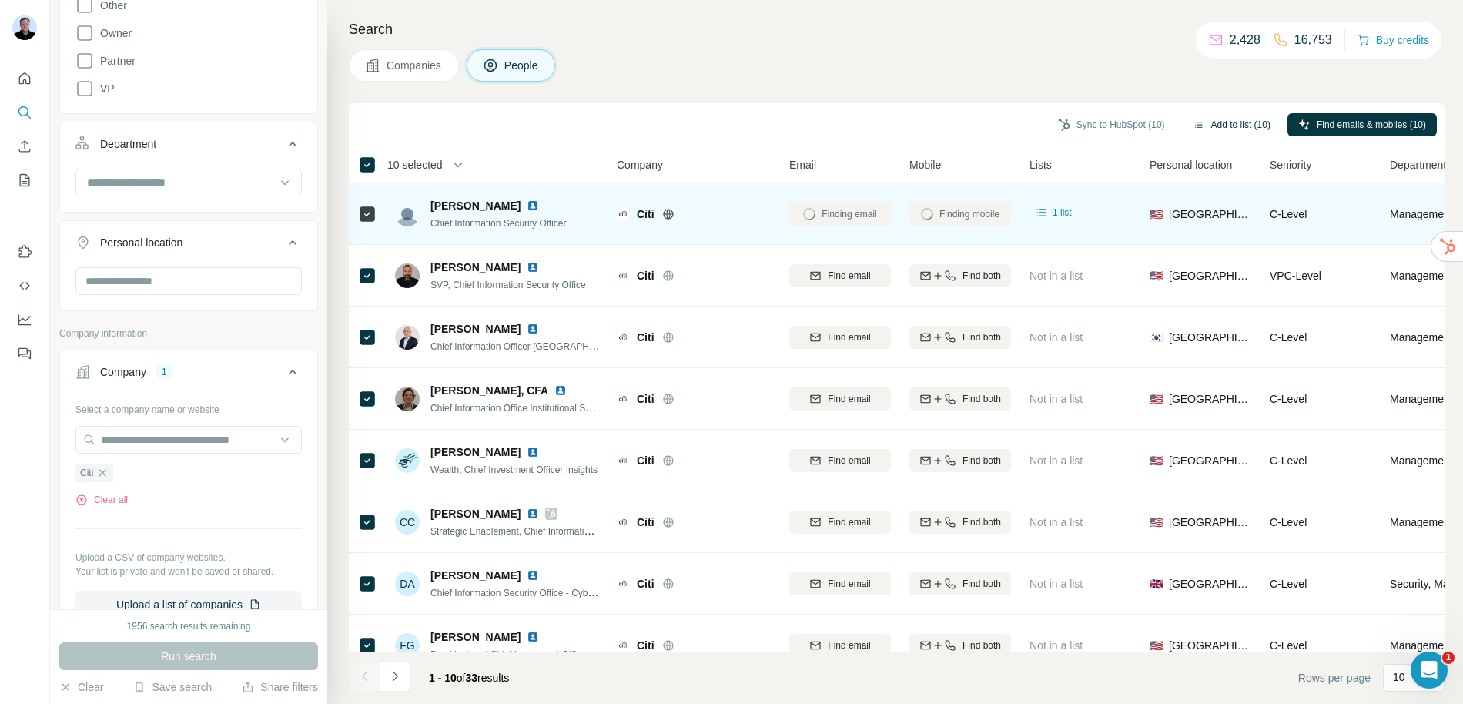
click at [1212, 125] on button "Add to list (10)" at bounding box center [1231, 124] width 99 height 23
click at [1232, 123] on button "Add to list (10)" at bounding box center [1231, 124] width 99 height 23
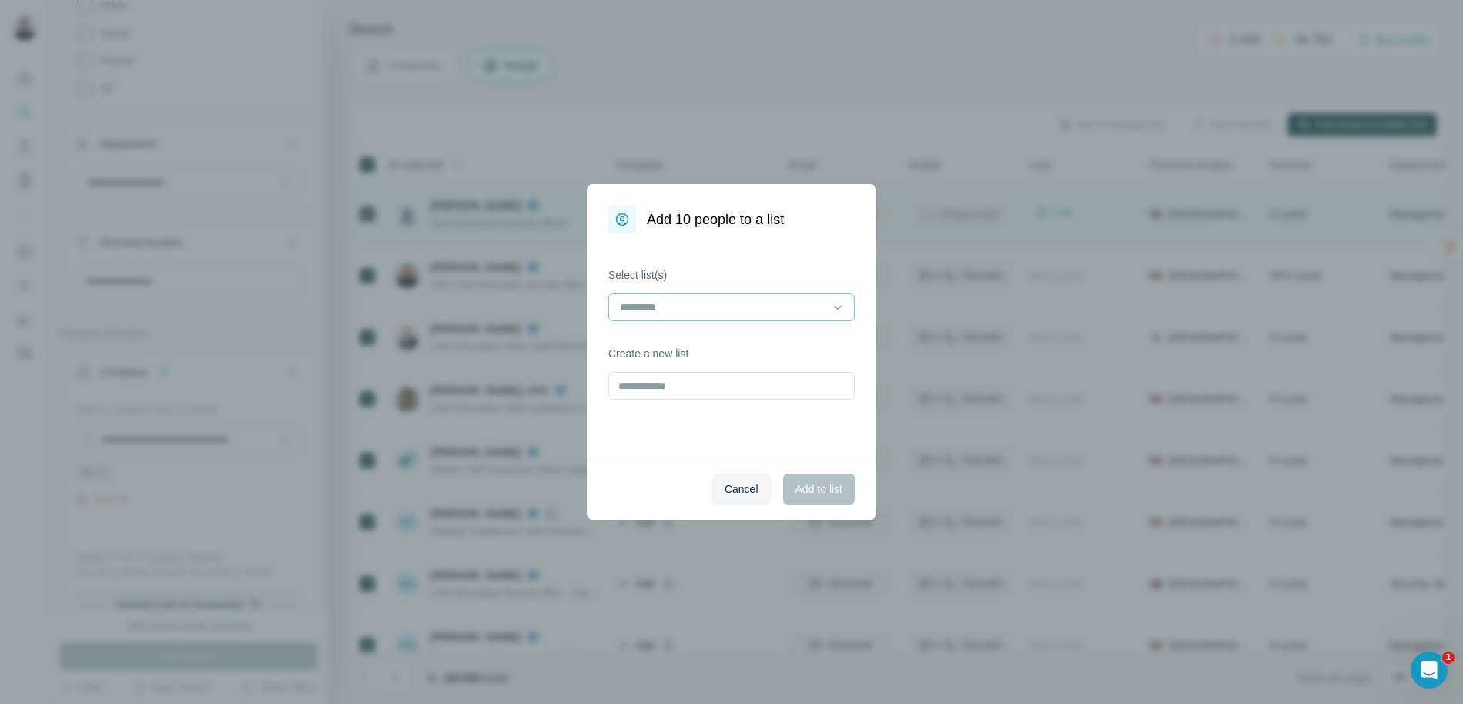
click at [693, 305] on input at bounding box center [722, 307] width 208 height 17
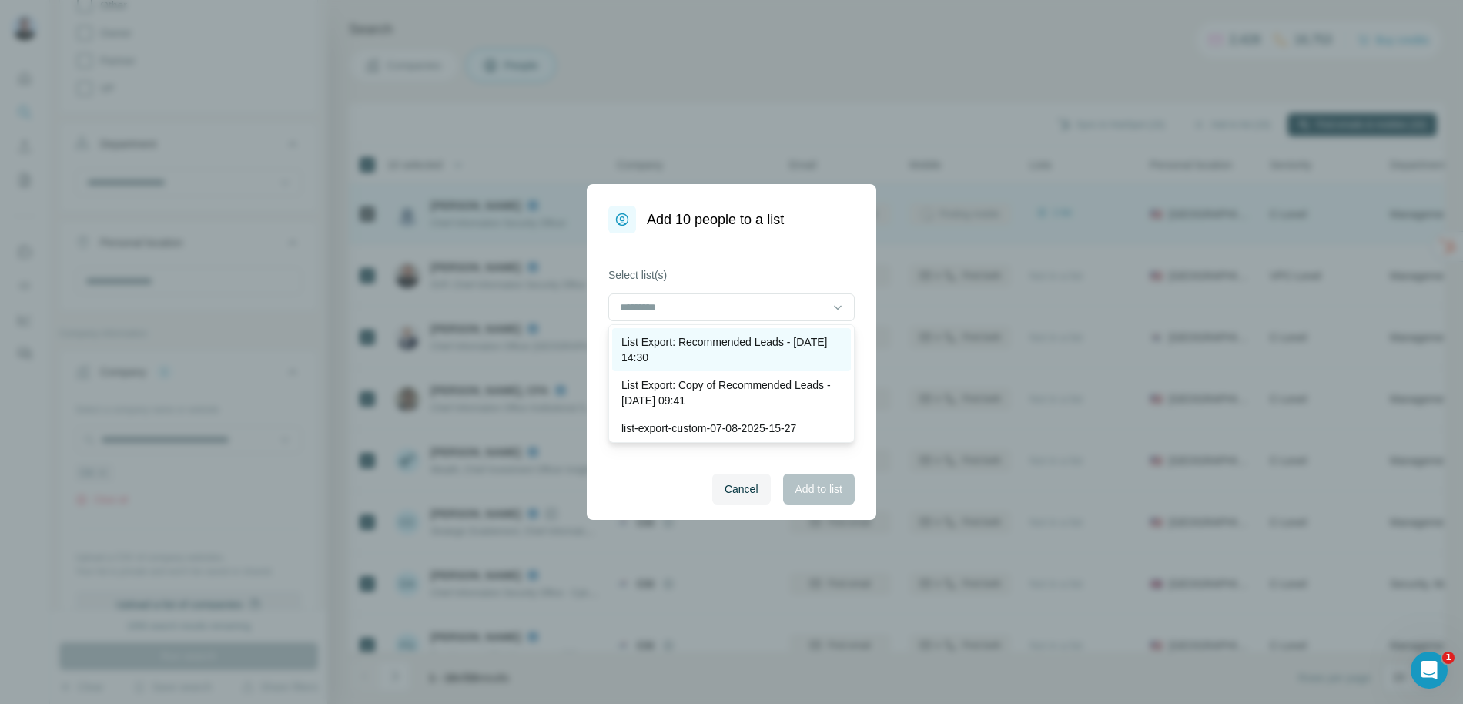
click at [688, 347] on p "List Export: Recommended Leads - 03/09/2025 14:30" at bounding box center [731, 349] width 220 height 31
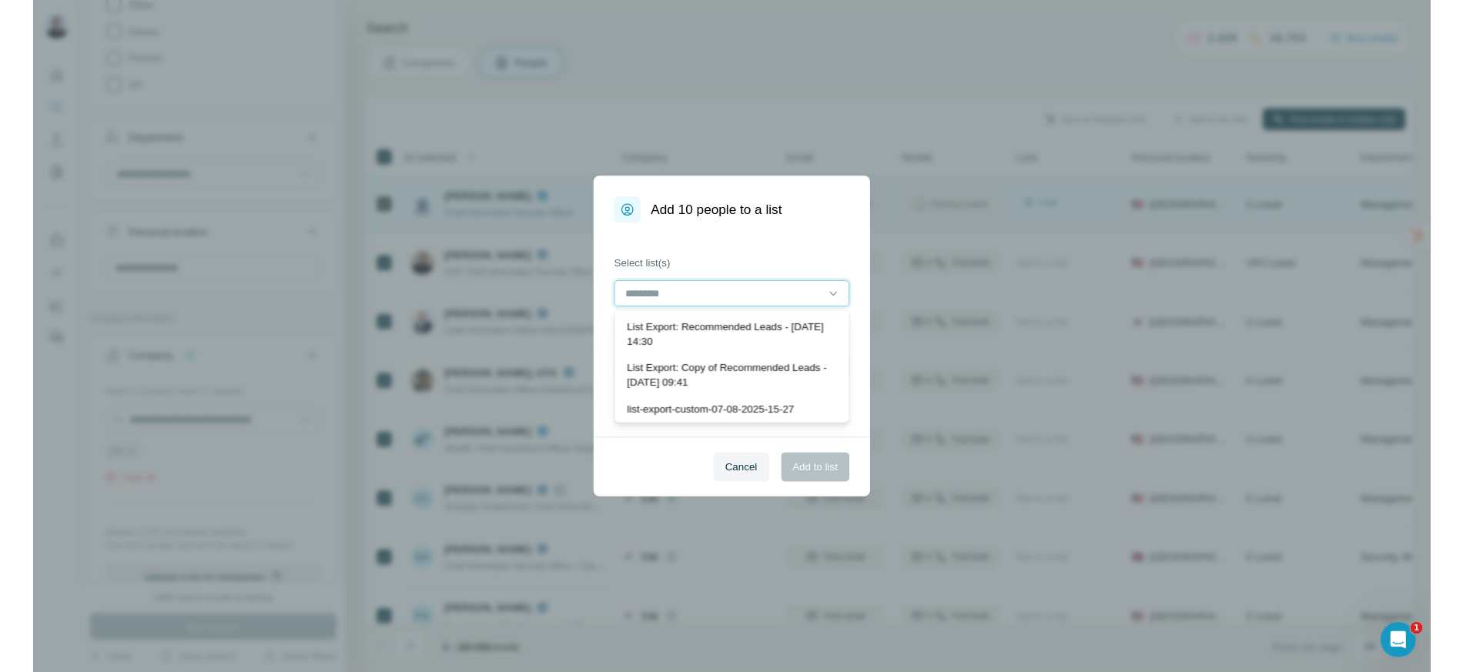
scroll to position [2, 0]
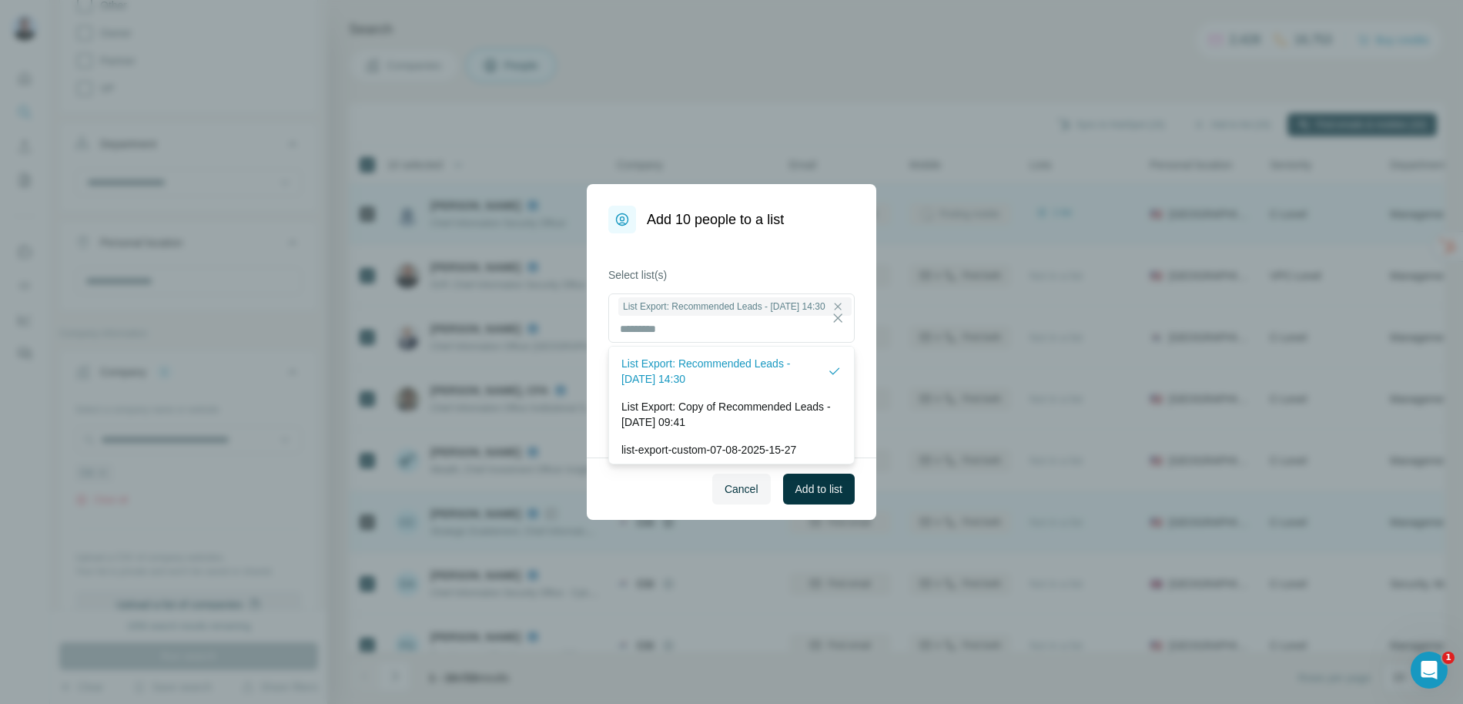
click at [811, 495] on span "Add to list" at bounding box center [818, 488] width 47 height 15
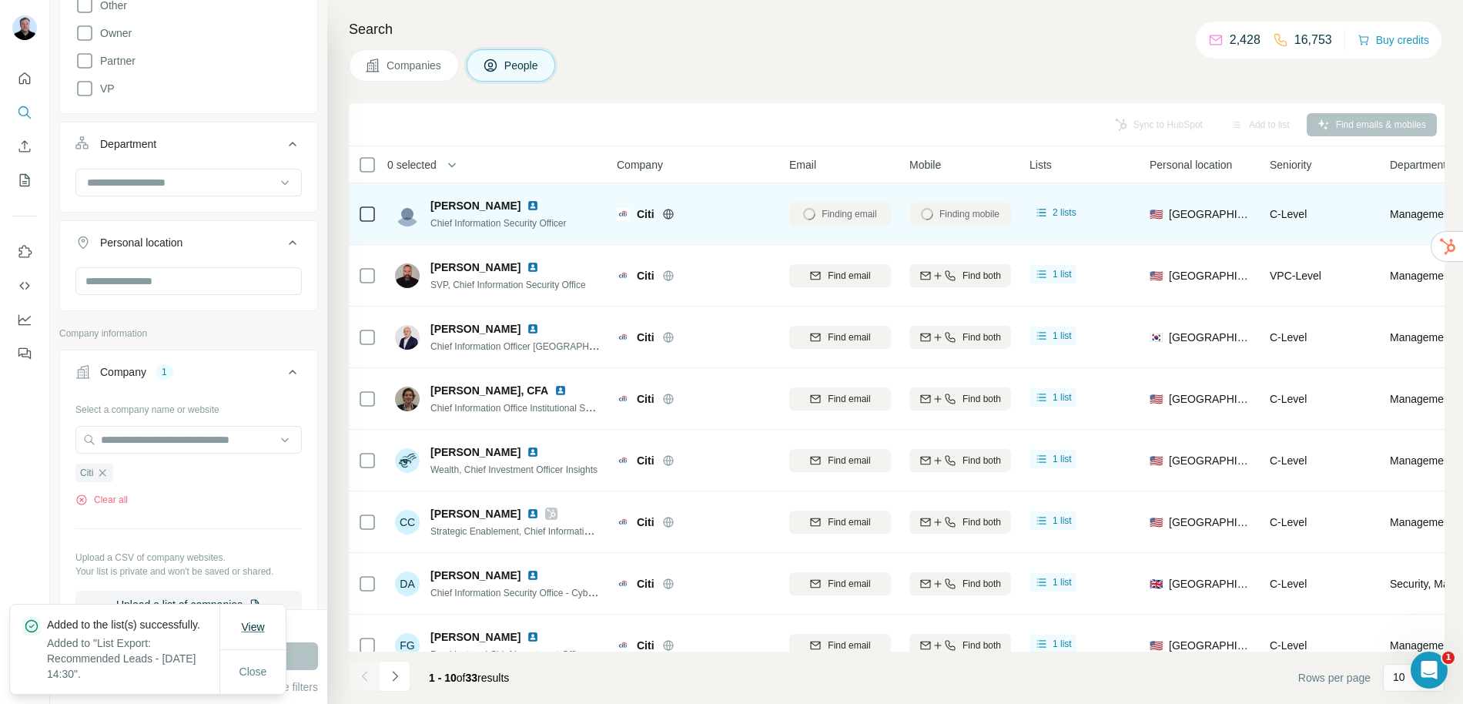
click at [247, 620] on span "View" at bounding box center [252, 626] width 23 height 12
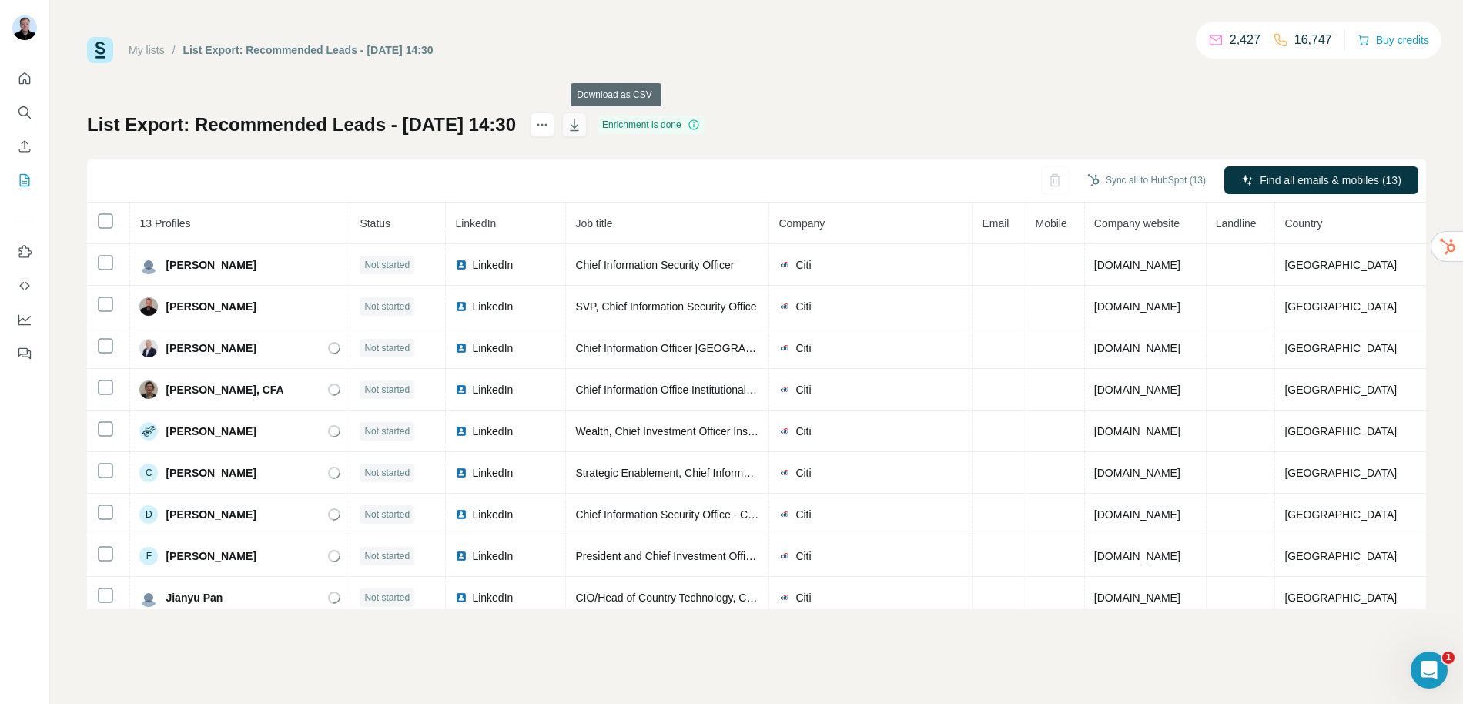
click at [582, 129] on icon "button" at bounding box center [574, 124] width 15 height 15
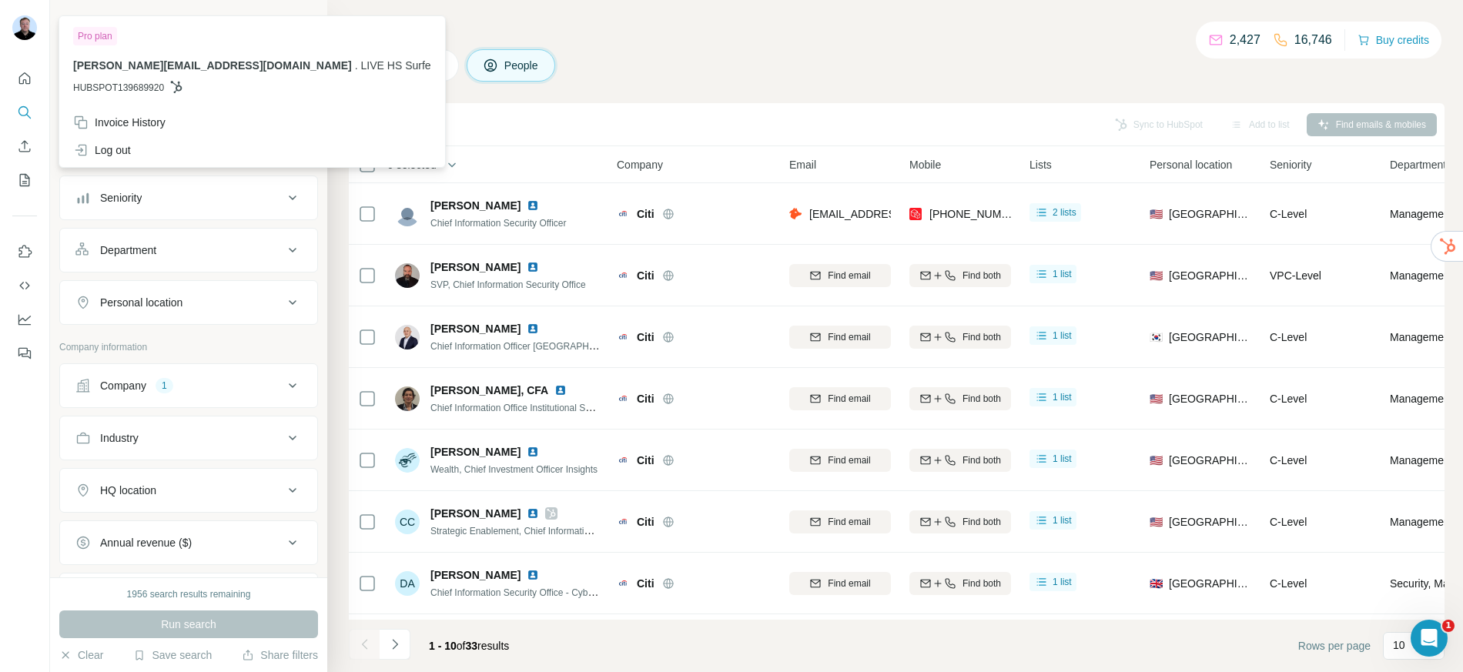
click at [35, 28] on img at bounding box center [24, 27] width 25 height 25
click at [101, 140] on div "Log out" at bounding box center [252, 150] width 376 height 28
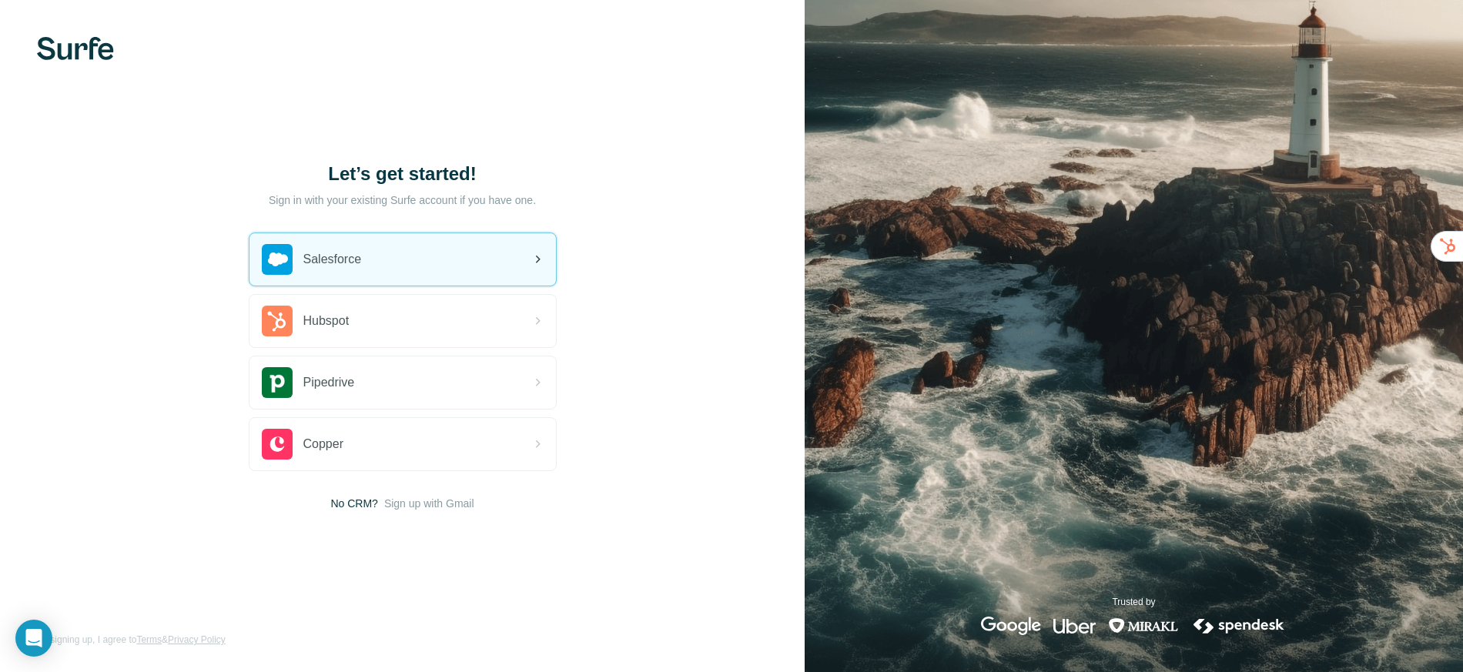
click at [379, 253] on div "Salesforce" at bounding box center [402, 259] width 306 height 52
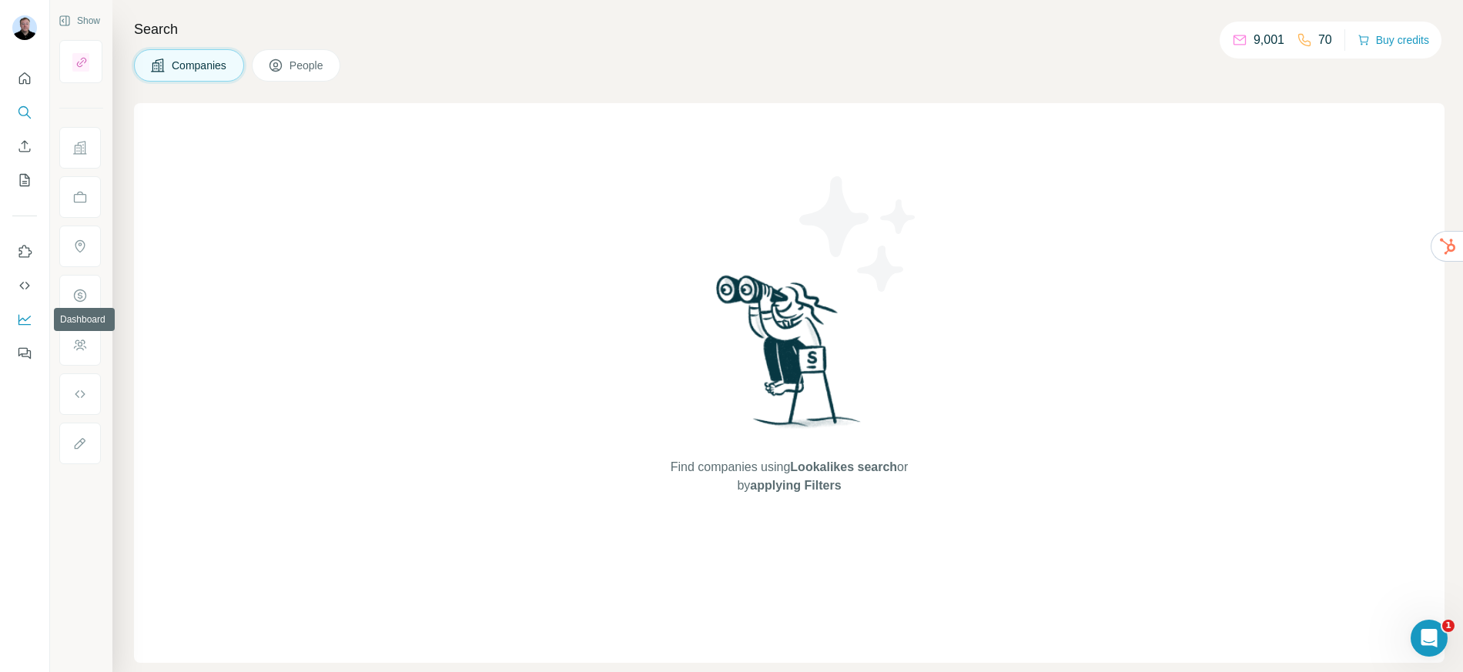
click at [32, 318] on icon "Dashboard" at bounding box center [24, 319] width 15 height 15
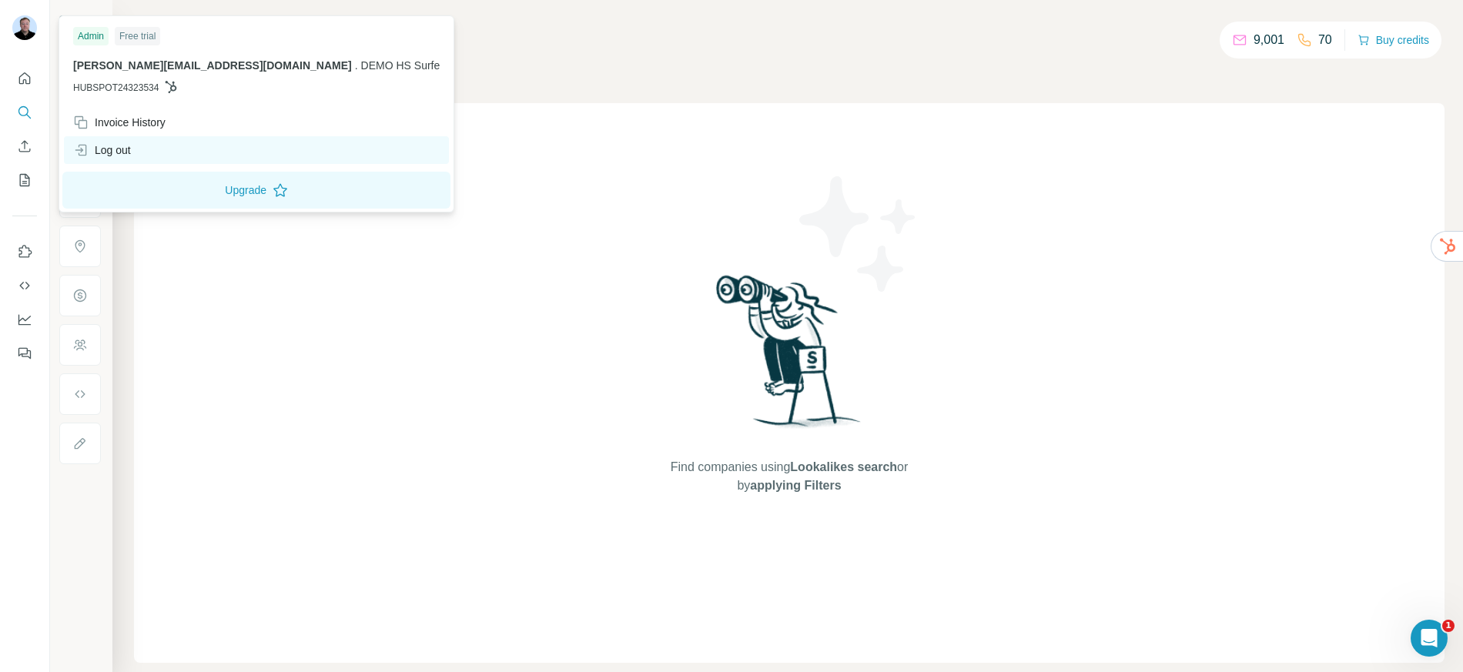
click at [124, 141] on div "Log out" at bounding box center [256, 150] width 385 height 28
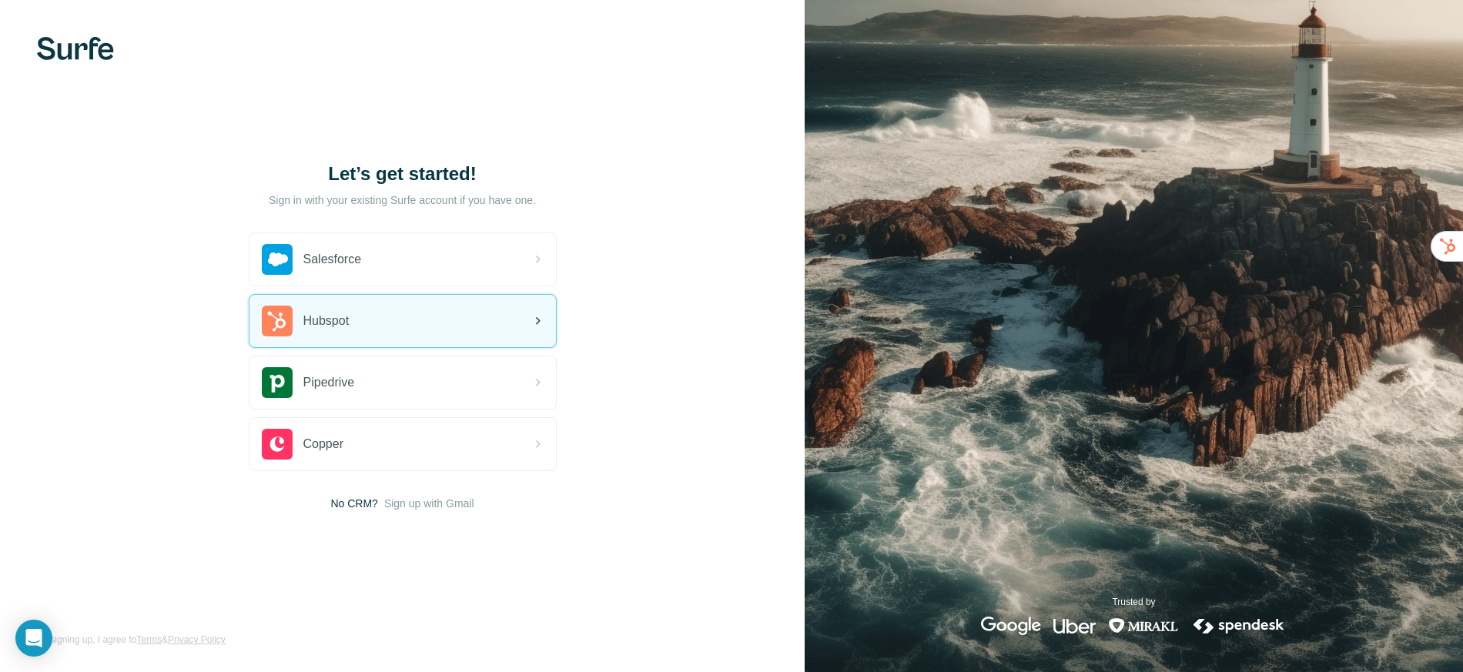
click at [377, 323] on div "Hubspot" at bounding box center [402, 321] width 306 height 52
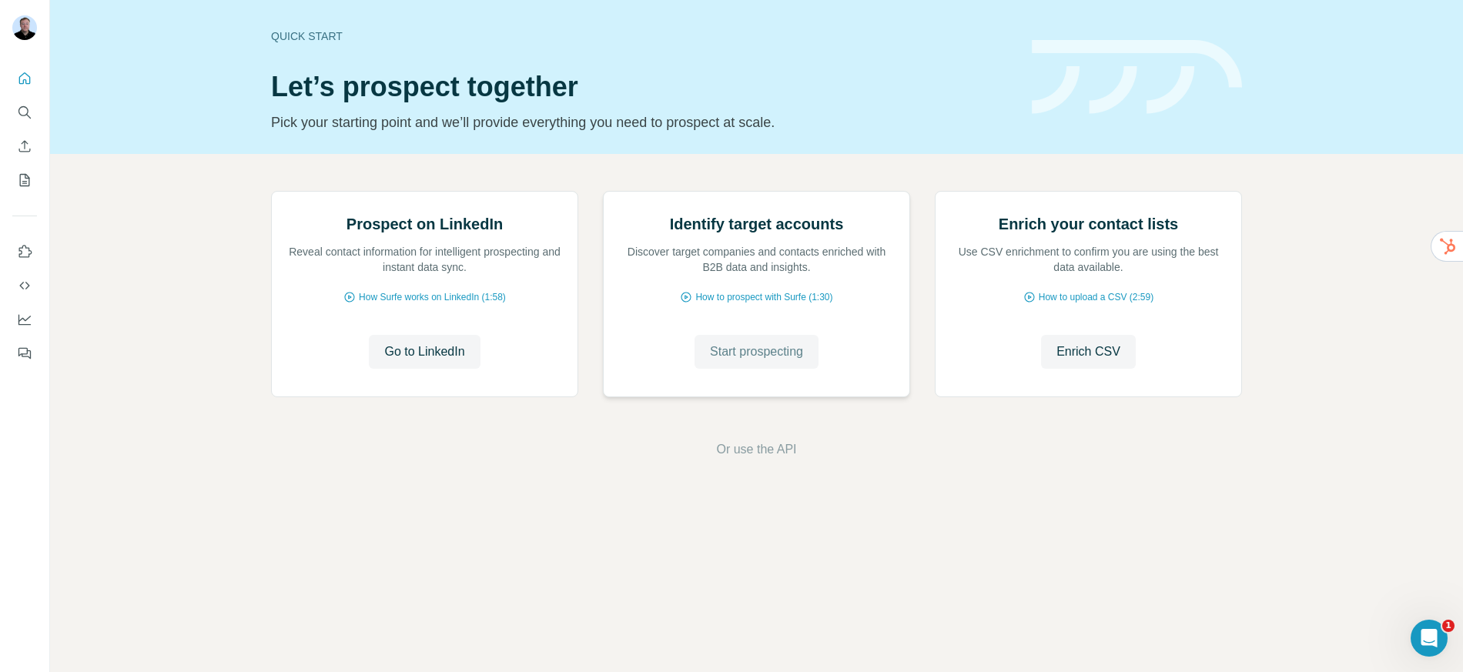
click at [719, 361] on span "Start prospecting" at bounding box center [756, 352] width 93 height 18
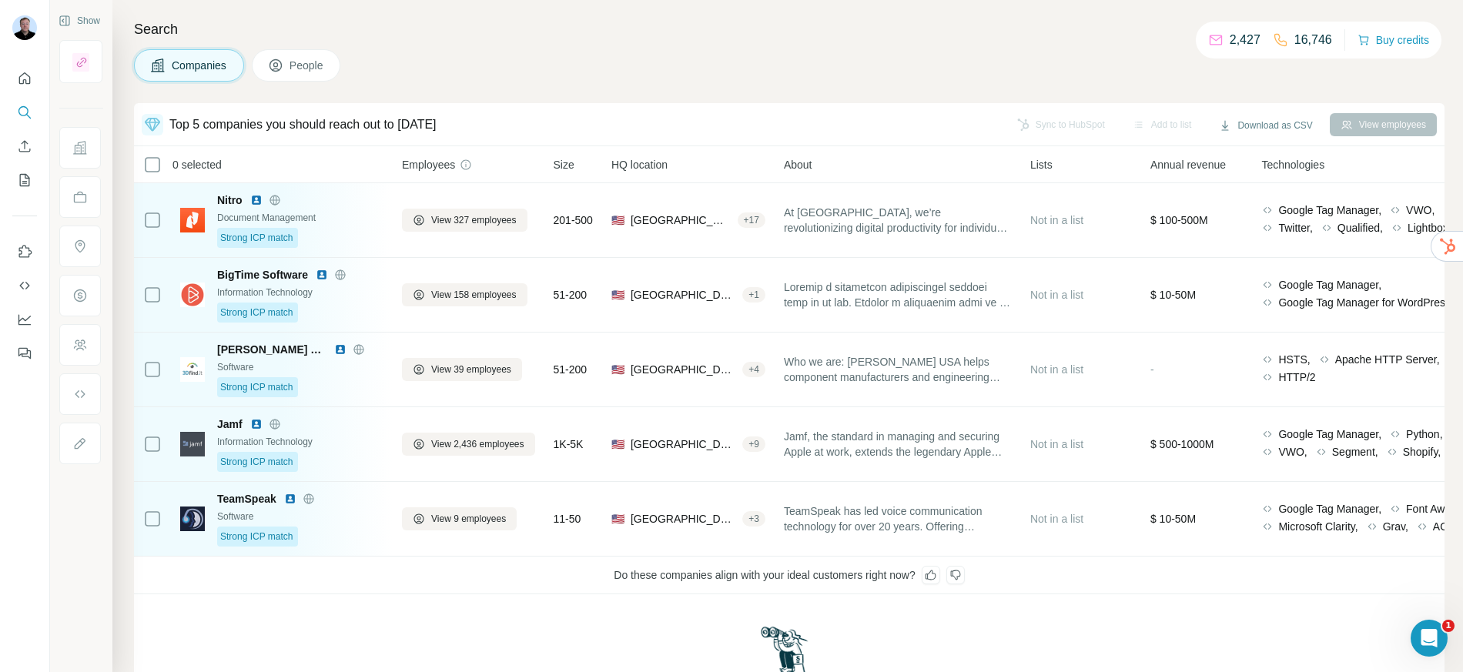
click at [938, 582] on div at bounding box center [930, 575] width 18 height 18
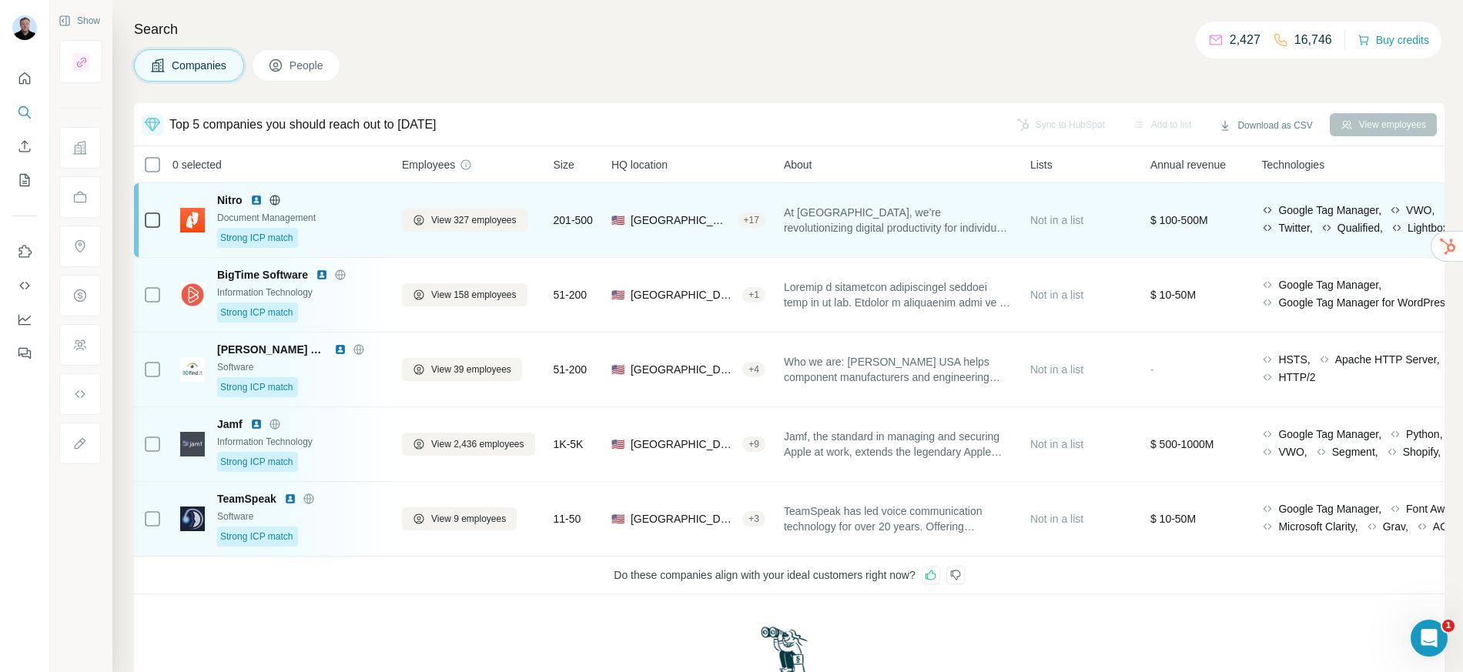
click at [1131, 229] on div "Not in a list" at bounding box center [1081, 219] width 102 height 55
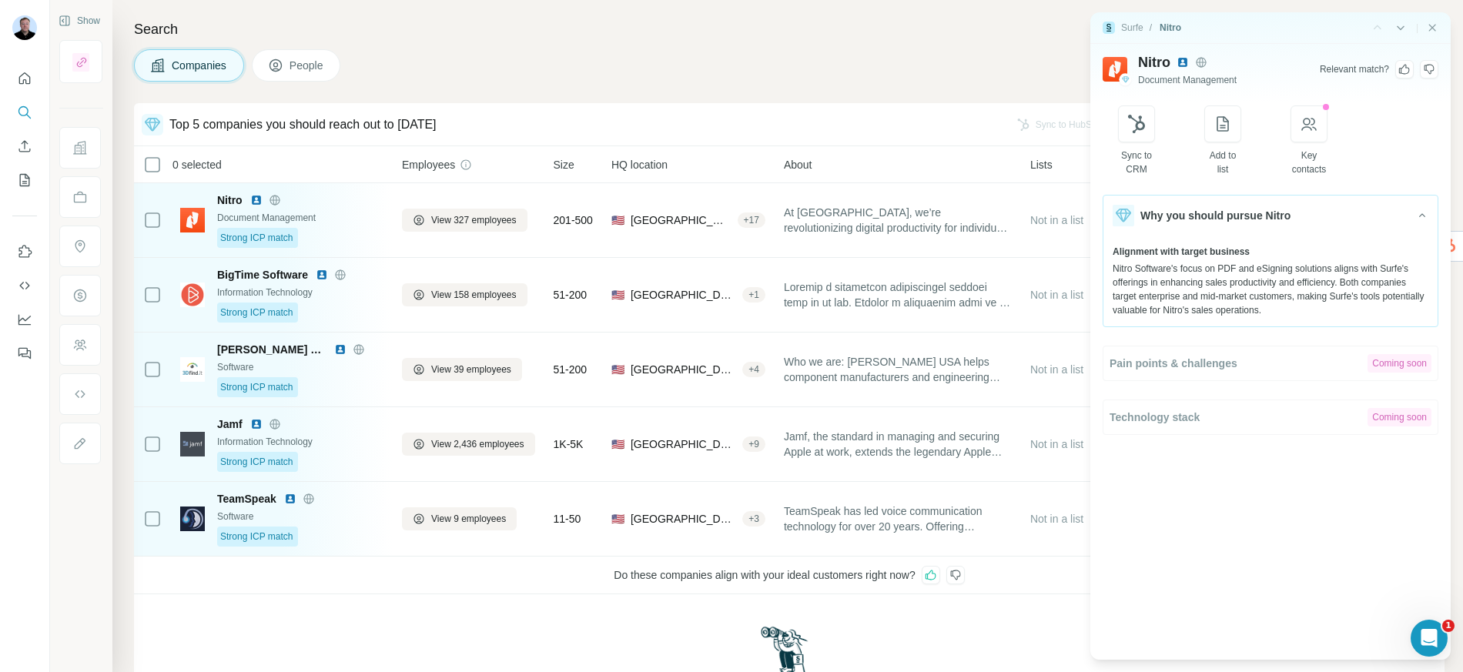
click at [951, 71] on div "Companies People" at bounding box center [789, 65] width 1310 height 32
